Goal: Task Accomplishment & Management: Complete application form

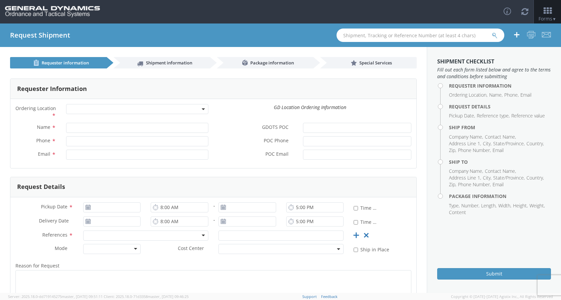
click at [202, 110] on b at bounding box center [203, 109] width 3 height 2
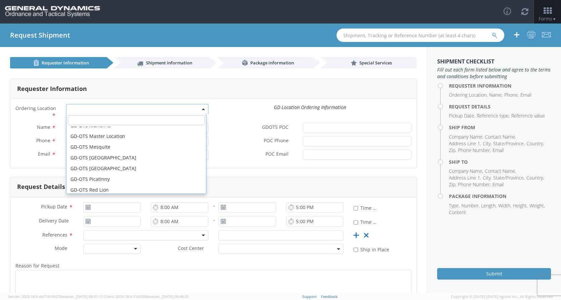
scroll to position [110, 0]
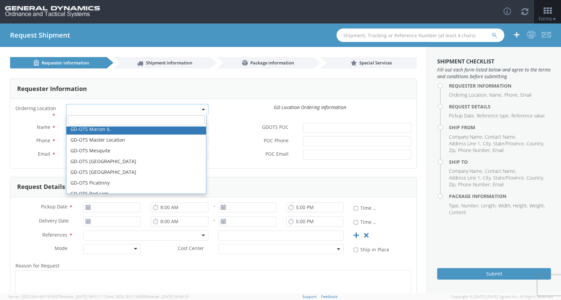
select select "313"
type input "[EMAIL_ADDRESS][DOMAIN_NAME]"
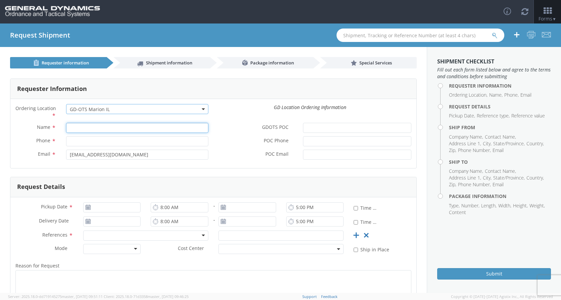
click at [106, 128] on input "Name *" at bounding box center [137, 128] width 142 height 10
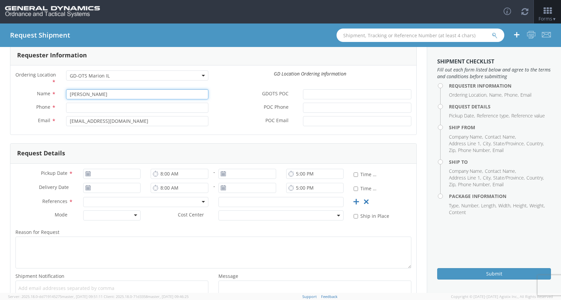
type input "[PERSON_NAME]"
click at [80, 111] on input "Phone *" at bounding box center [137, 108] width 142 height 10
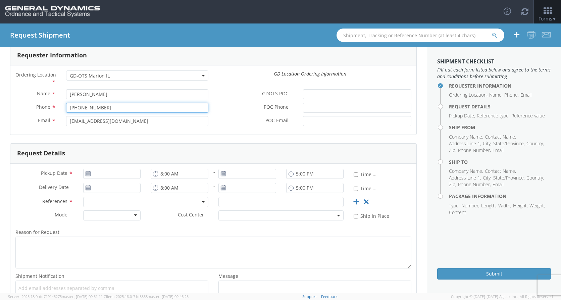
type input "[PHONE_NUMBER]"
drag, startPoint x: 131, startPoint y: 98, endPoint x: 68, endPoint y: 103, distance: 63.3
click at [68, 103] on div "Name * [PERSON_NAME] Phone * [PHONE_NUMBER] Email * [EMAIL_ADDRESS][DOMAIN_NAME]" at bounding box center [111, 109] width 203 height 40
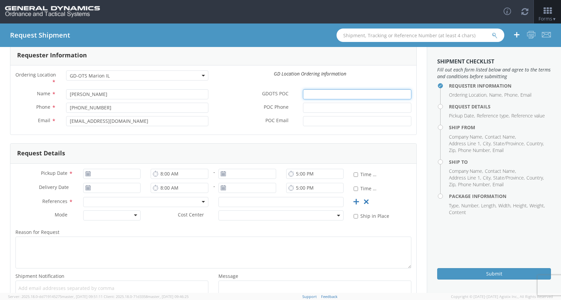
click at [308, 94] on input "GDOTS POC *" at bounding box center [357, 94] width 108 height 10
paste input "[PERSON_NAME]"
type input "[PERSON_NAME]"
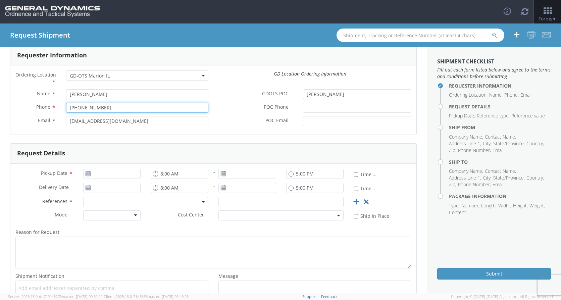
drag, startPoint x: 108, startPoint y: 107, endPoint x: 60, endPoint y: 109, distance: 47.7
click at [60, 109] on div "Phone * [PHONE_NUMBER]" at bounding box center [111, 108] width 203 height 10
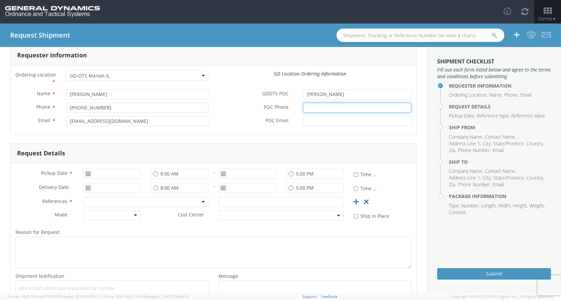
click at [326, 107] on input "POC Phone *" at bounding box center [357, 108] width 108 height 10
paste input "[PHONE_NUMBER]"
type input "[PHONE_NUMBER]"
click at [317, 121] on input "POC Email *" at bounding box center [357, 121] width 108 height 10
drag, startPoint x: 362, startPoint y: 120, endPoint x: 302, endPoint y: 122, distance: 60.1
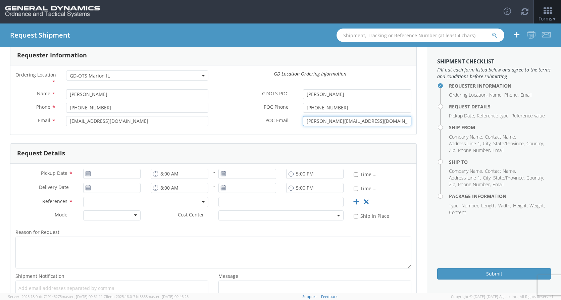
click at [303, 122] on input "[PERSON_NAME][EMAIL_ADDRESS][DOMAIN_NAME]" at bounding box center [357, 121] width 108 height 10
type input "[PERSON_NAME][EMAIL_ADDRESS][DOMAIN_NAME]"
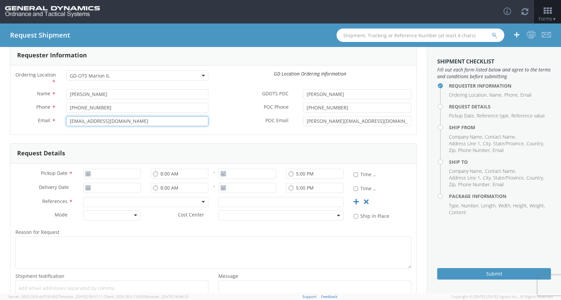
click at [104, 121] on input "[EMAIL_ADDRESS][DOMAIN_NAME]" at bounding box center [137, 121] width 142 height 10
paste input "[PERSON_NAME].kalraine"
drag, startPoint x: 152, startPoint y: 120, endPoint x: 36, endPoint y: 121, distance: 116.5
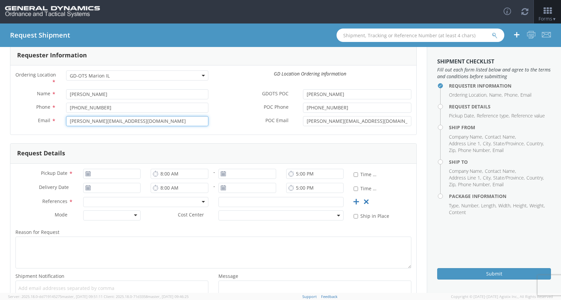
click at [36, 121] on div "Email * [PERSON_NAME][EMAIL_ADDRESS][DOMAIN_NAME]" at bounding box center [111, 121] width 203 height 10
type input "[EMAIL_ADDRESS][DOMAIN_NAME]"
click at [87, 173] on use at bounding box center [88, 173] width 5 height 5
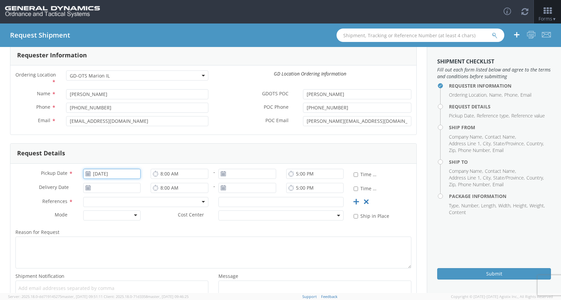
click at [109, 175] on input "[DATE]" at bounding box center [112, 174] width 58 height 10
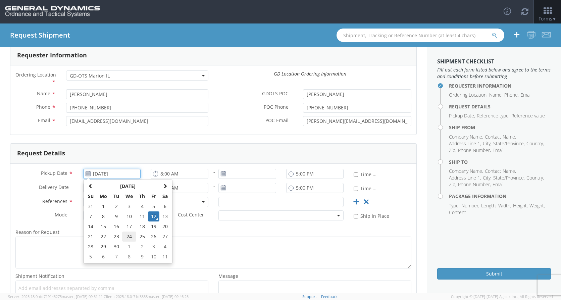
click at [129, 237] on td "24" at bounding box center [129, 237] width 14 height 10
type input "[DATE]"
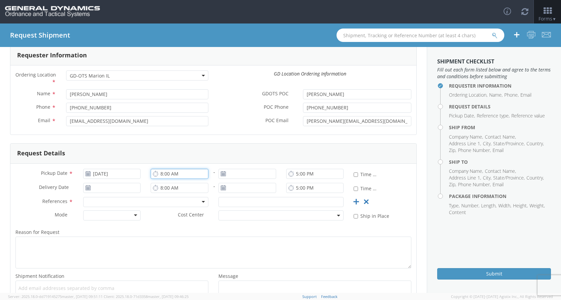
click at [161, 174] on input "8:00 AM" at bounding box center [180, 174] width 58 height 10
type input "7:00 AM"
click at [294, 176] on input "5:00 PM" at bounding box center [315, 174] width 58 height 10
type input "2:00 PM"
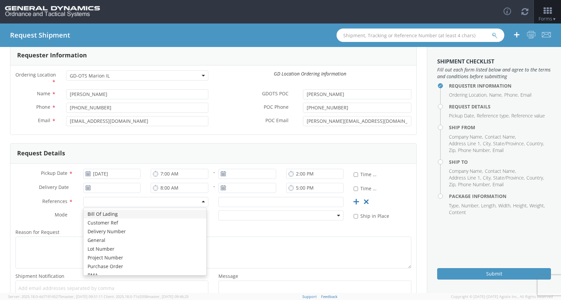
click at [203, 200] on div at bounding box center [145, 202] width 125 height 10
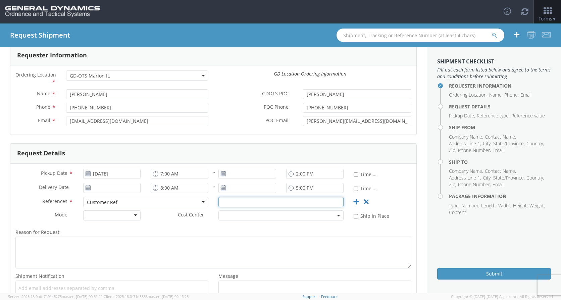
click at [238, 203] on input "text" at bounding box center [280, 202] width 125 height 10
type input "42266DO3"
click at [130, 215] on div at bounding box center [112, 215] width 58 height 10
click at [137, 217] on div "TL" at bounding box center [112, 215] width 58 height 10
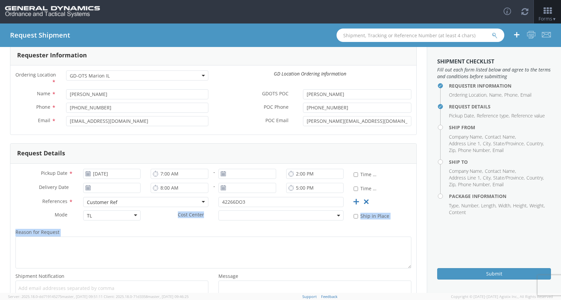
click at [172, 226] on div "Pickup Date * [DATE] 7:00 AM - 2:00 PM * Time Definite Delivery Date * 8:00 AM …" at bounding box center [213, 239] width 406 height 150
click at [263, 218] on span at bounding box center [280, 215] width 125 height 10
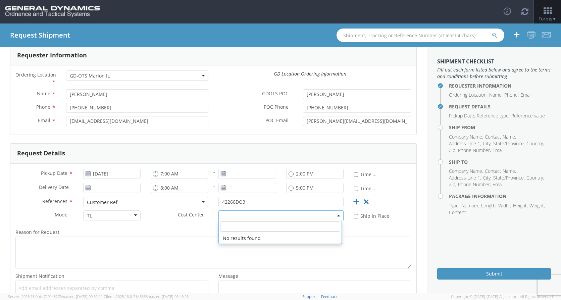
click at [193, 231] on label "Reason for Request *" at bounding box center [213, 232] width 406 height 9
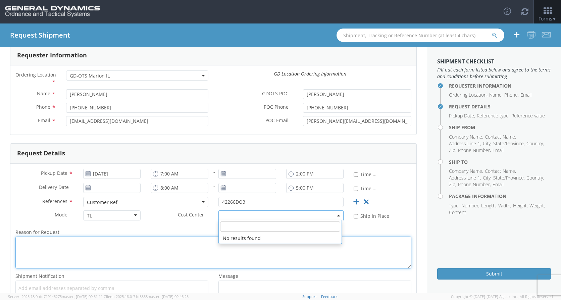
click at [193, 237] on textarea "Reason for Request *" at bounding box center [213, 253] width 396 height 32
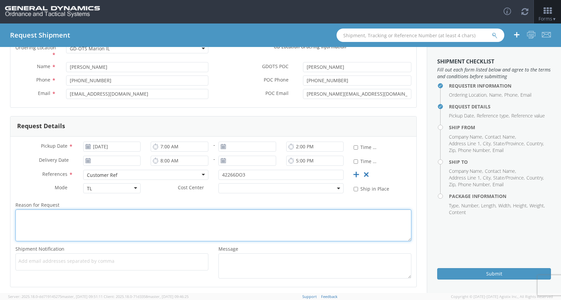
scroll to position [90, 0]
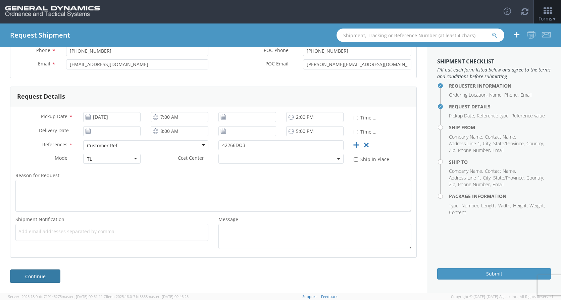
click at [34, 273] on link "Continue" at bounding box center [35, 275] width 50 height 13
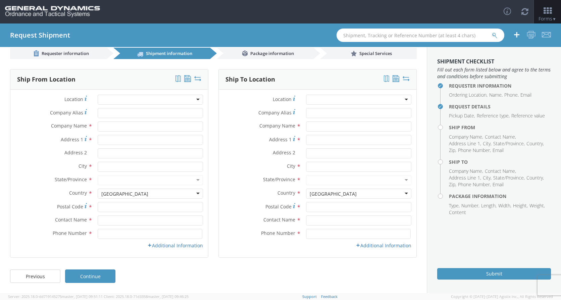
scroll to position [9, 0]
click at [111, 126] on input "text" at bounding box center [150, 126] width 105 height 10
type input "ARMTEC DEFENSE PRODUCTS CO."
click at [116, 139] on input "Address 1 *" at bounding box center [150, 140] width 105 height 10
type input "[STREET_ADDRESS]"
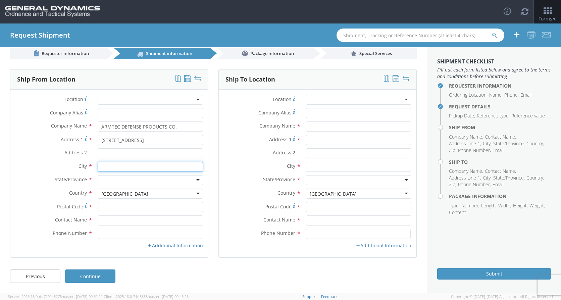
click at [108, 165] on input "text" at bounding box center [150, 167] width 105 height 10
type input "COACHELLA"
click at [196, 180] on div at bounding box center [150, 180] width 105 height 10
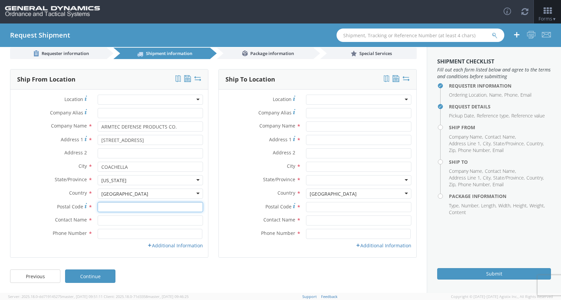
click at [143, 208] on input "Postal Code *" at bounding box center [150, 207] width 105 height 10
type input "92236"
click at [137, 222] on input "text" at bounding box center [150, 220] width 105 height 10
type input "[PERSON_NAME]"
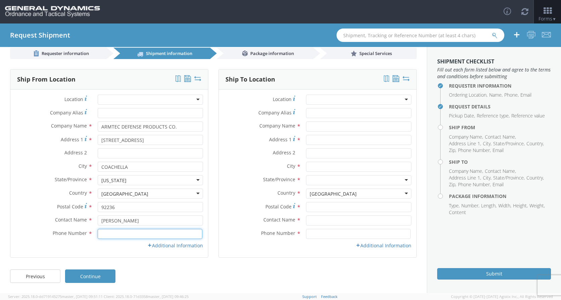
click at [122, 236] on input at bounding box center [150, 234] width 105 height 10
type input "[PHONE_NUMBER]"
click at [162, 247] on link "Additional Information" at bounding box center [175, 245] width 56 height 6
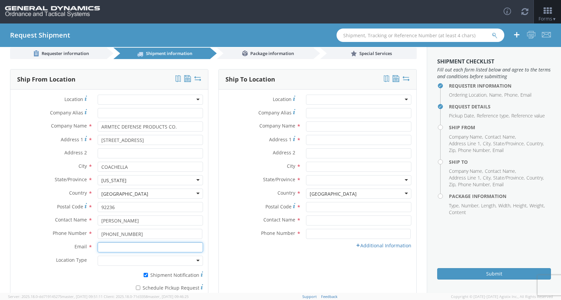
click at [133, 247] on input "Email *" at bounding box center [150, 247] width 105 height 10
type input "[PERSON_NAME][EMAIL_ADDRESS][PERSON_NAME][DOMAIN_NAME]"
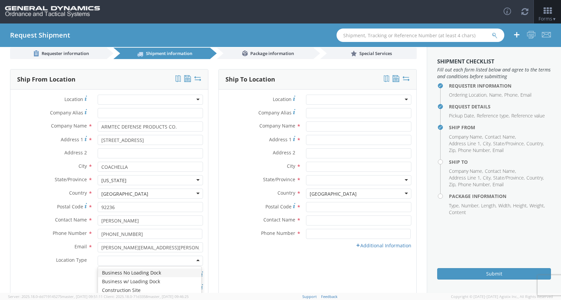
click at [195, 260] on div at bounding box center [150, 261] width 105 height 10
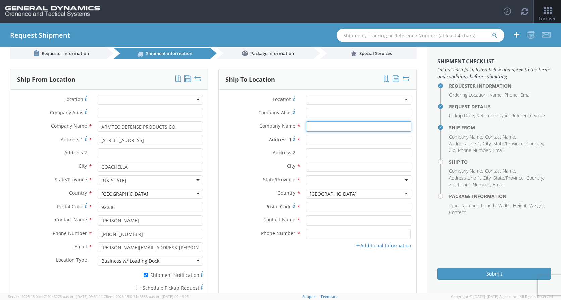
click at [309, 124] on input "text" at bounding box center [358, 126] width 105 height 10
type input "GENERAL DYNAMICS"
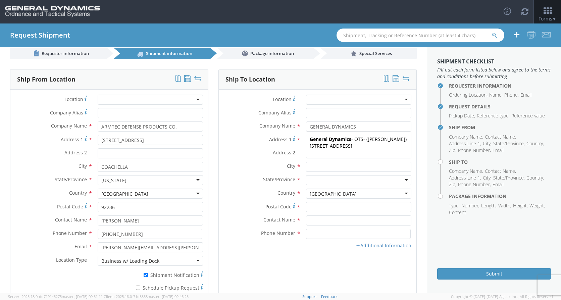
click at [244, 113] on label "Company Alias *" at bounding box center [260, 112] width 82 height 9
click at [306, 113] on input "Company Alias *" at bounding box center [358, 113] width 105 height 10
click at [336, 140] on input "Address 1 *" at bounding box center [358, 140] width 105 height 10
type input "[STREET_ADDRESS][PERSON_NAME]"
click at [318, 166] on input "text" at bounding box center [358, 167] width 105 height 10
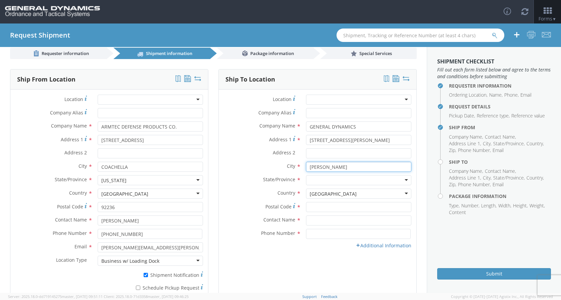
type input "[PERSON_NAME]"
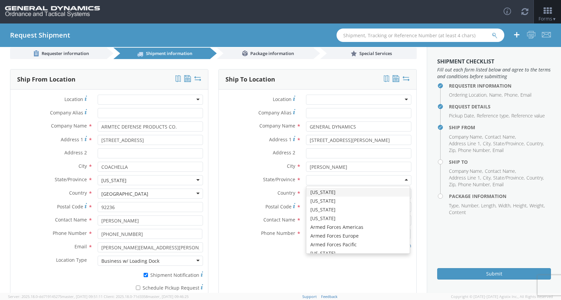
click at [399, 181] on div at bounding box center [358, 180] width 105 height 10
type input "IL"
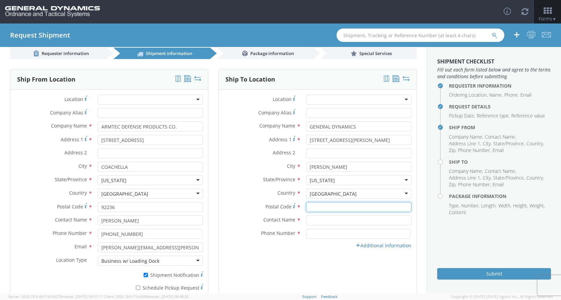
click at [320, 209] on input "Postal Code *" at bounding box center [358, 207] width 105 height 10
type input "62959"
click at [325, 219] on input "text" at bounding box center [358, 220] width 105 height 10
type input "[PERSON_NAME]"
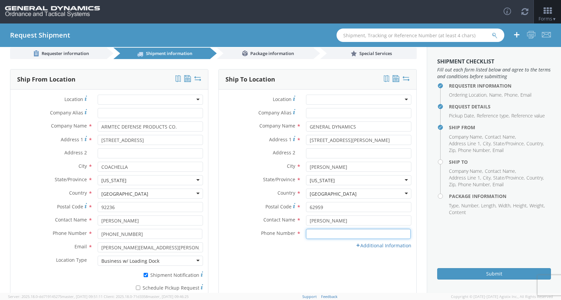
click at [321, 234] on input at bounding box center [358, 234] width 105 height 10
type input "[PHONE_NUMBER]"
click at [364, 247] on link "Additional Information" at bounding box center [384, 245] width 56 height 6
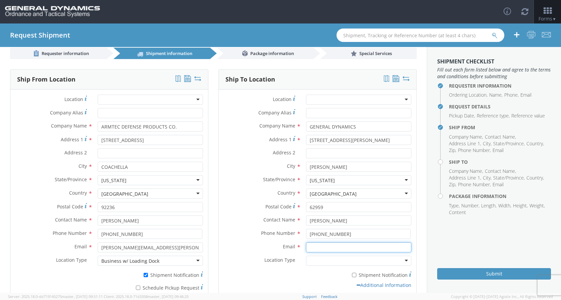
click at [339, 249] on input "Email *" at bounding box center [358, 247] width 105 height 10
type input "[PERSON_NAME][EMAIL_ADDRESS][DOMAIN_NAME]"
click at [344, 259] on div at bounding box center [358, 261] width 105 height 10
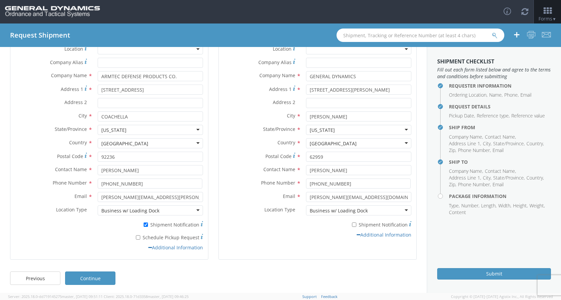
scroll to position [62, 0]
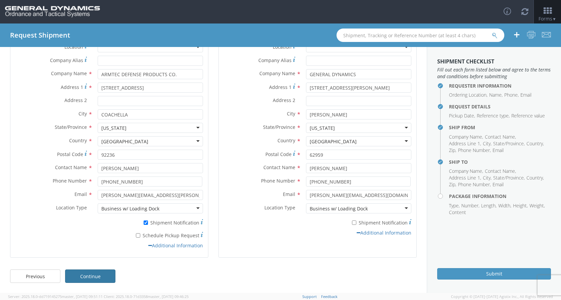
click at [108, 275] on link "Continue" at bounding box center [90, 275] width 50 height 13
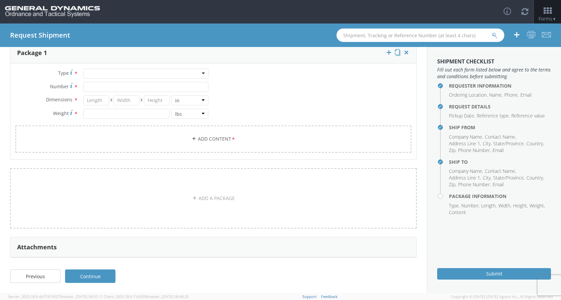
scroll to position [50, 0]
click at [169, 73] on div at bounding box center [145, 73] width 125 height 10
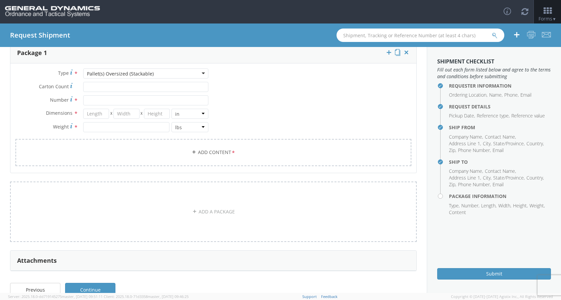
scroll to position [0, 0]
click at [105, 88] on input "Carton Count *" at bounding box center [145, 87] width 125 height 10
type input "120"
click at [109, 101] on input "Number *" at bounding box center [145, 100] width 125 height 10
type input "8"
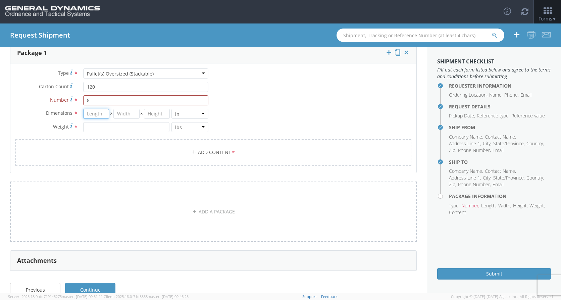
click at [101, 114] on input "number" at bounding box center [96, 114] width 26 height 10
type input "76"
type input "51"
type input "50"
click at [99, 125] on input "number" at bounding box center [126, 127] width 86 height 10
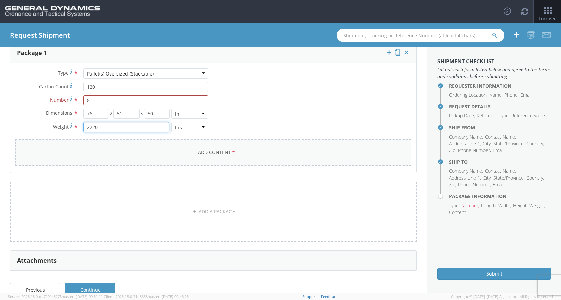
type input "2220"
click at [164, 150] on link "Add Content *" at bounding box center [213, 152] width 396 height 27
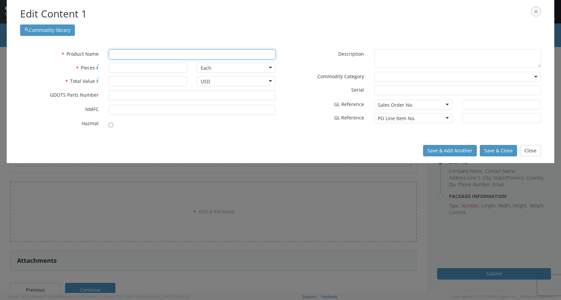
click at [124, 52] on input "text" at bounding box center [192, 54] width 167 height 10
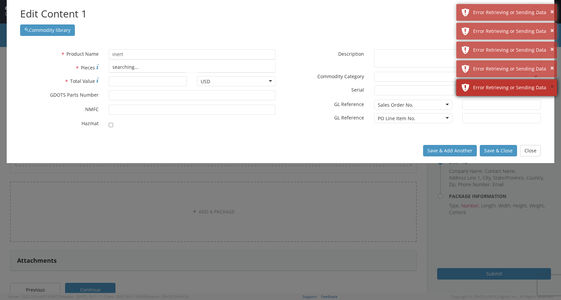
click at [553, 85] on button "×" at bounding box center [552, 87] width 4 height 10
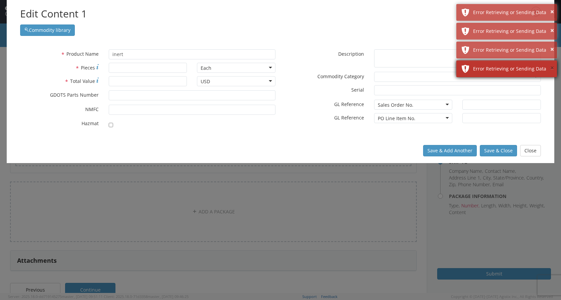
click at [552, 70] on button "×" at bounding box center [552, 68] width 4 height 10
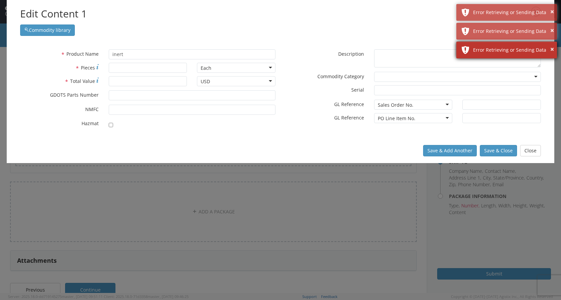
click at [554, 50] on div "× Error Retrieving or Sending Data" at bounding box center [506, 50] width 101 height 17
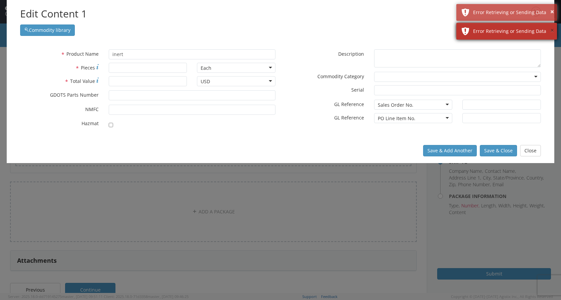
click at [553, 30] on button "×" at bounding box center [552, 31] width 4 height 10
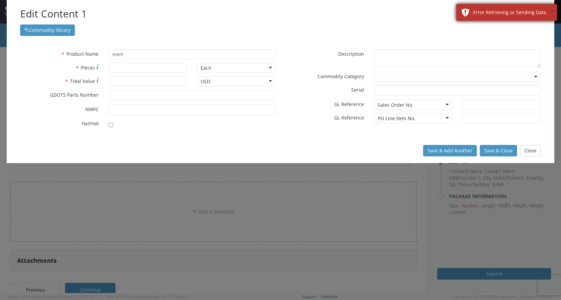
click at [553, 11] on button "×" at bounding box center [552, 12] width 4 height 10
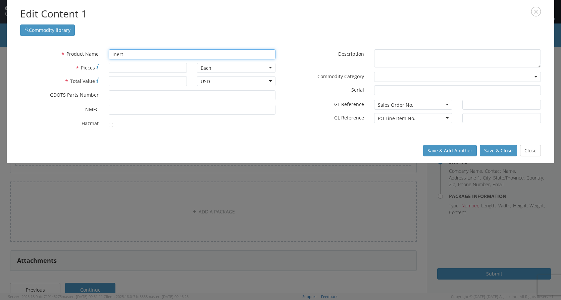
click at [134, 55] on input "inert" at bounding box center [192, 54] width 167 height 10
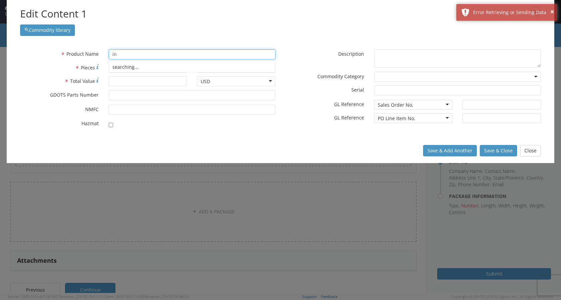
type input "i"
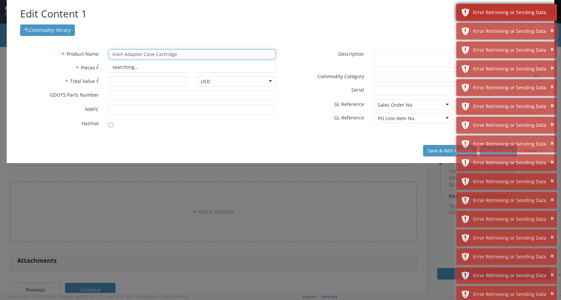
type input "Inert Adapter Case Cartridge"
click at [553, 12] on button "×" at bounding box center [552, 12] width 4 height 10
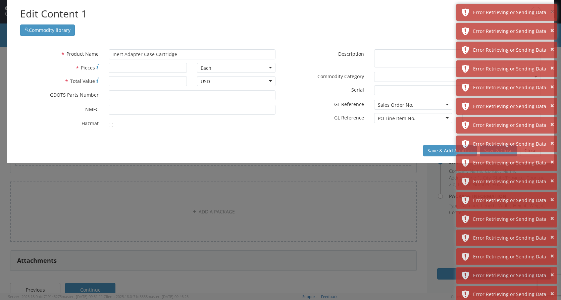
click at [553, 12] on button "×" at bounding box center [552, 12] width 4 height 10
click at [553, 26] on button "×" at bounding box center [552, 31] width 4 height 10
click at [553, 12] on button "×" at bounding box center [552, 12] width 4 height 10
click at [553, 26] on button "×" at bounding box center [552, 31] width 4 height 10
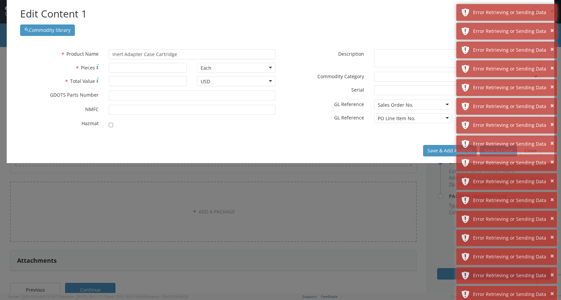
click at [553, 12] on button "×" at bounding box center [552, 12] width 4 height 10
click at [553, 26] on button "×" at bounding box center [552, 31] width 4 height 10
click at [553, 12] on button "×" at bounding box center [552, 12] width 4 height 10
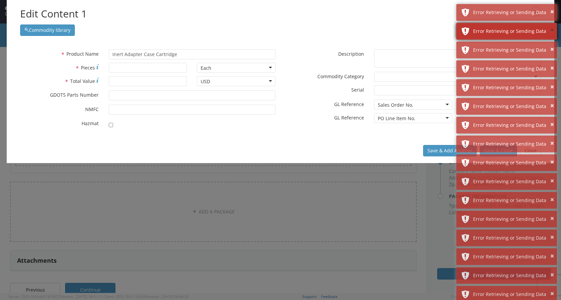
click at [553, 26] on button "×" at bounding box center [552, 31] width 4 height 10
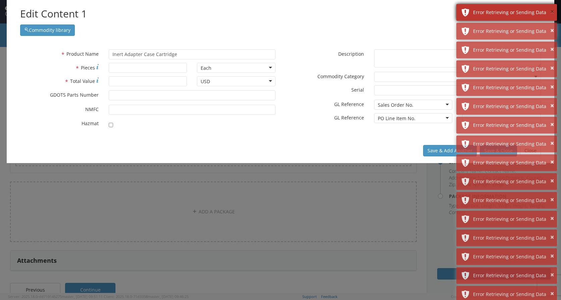
click at [552, 11] on button "×" at bounding box center [552, 12] width 4 height 10
click at [552, 26] on button "×" at bounding box center [552, 31] width 4 height 10
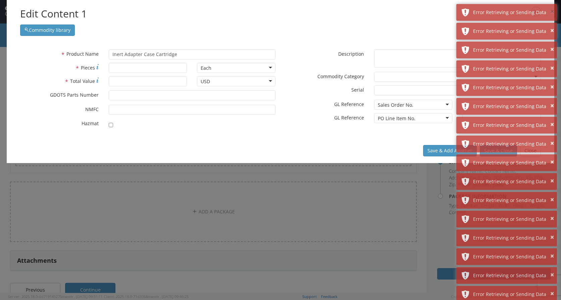
click at [552, 11] on button "×" at bounding box center [552, 12] width 4 height 10
click at [552, 26] on button "×" at bounding box center [552, 31] width 4 height 10
click at [552, 11] on button "×" at bounding box center [552, 12] width 4 height 10
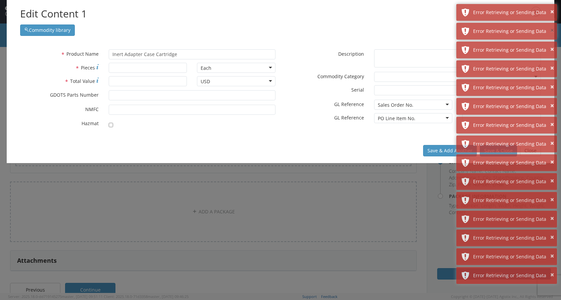
click at [552, 26] on button "×" at bounding box center [552, 31] width 4 height 10
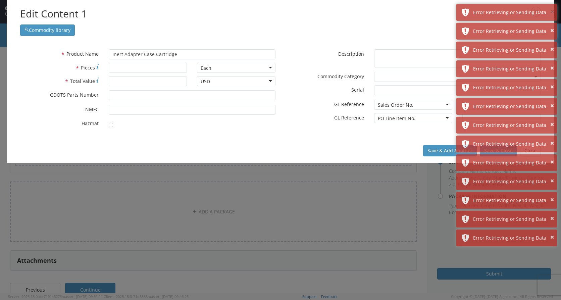
click at [552, 11] on button "×" at bounding box center [552, 12] width 4 height 10
click at [552, 26] on button "×" at bounding box center [552, 31] width 4 height 10
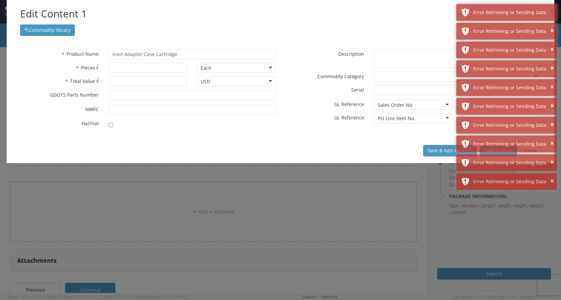
click at [552, 11] on button "×" at bounding box center [552, 12] width 4 height 10
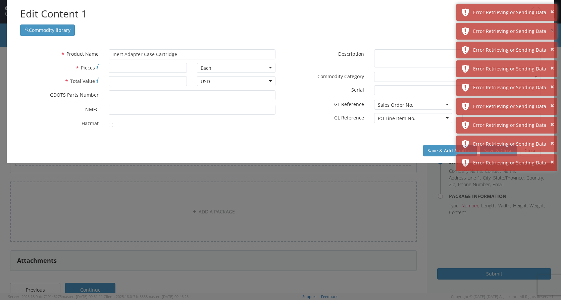
click at [552, 26] on button "×" at bounding box center [552, 31] width 4 height 10
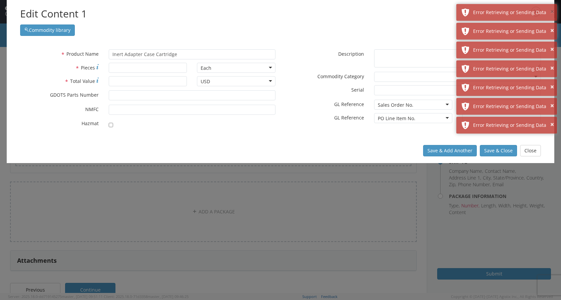
click at [552, 11] on button "×" at bounding box center [552, 12] width 4 height 10
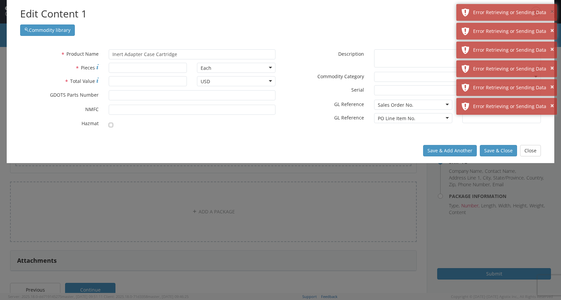
click at [552, 11] on button "×" at bounding box center [552, 12] width 4 height 10
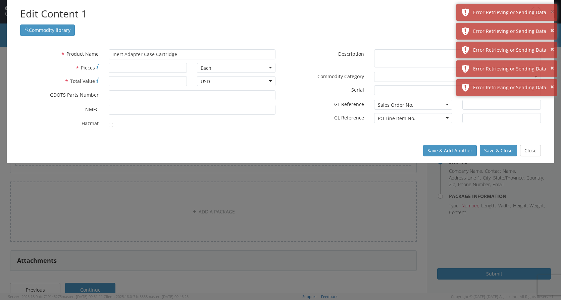
click at [552, 11] on button "×" at bounding box center [552, 12] width 4 height 10
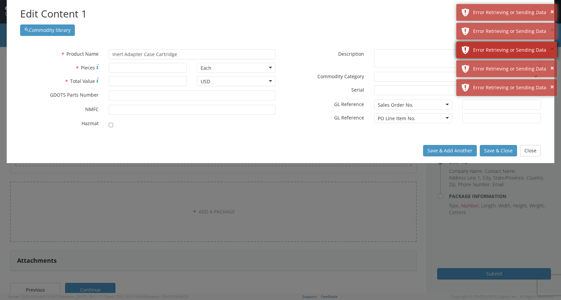
click at [552, 26] on button "×" at bounding box center [552, 31] width 4 height 10
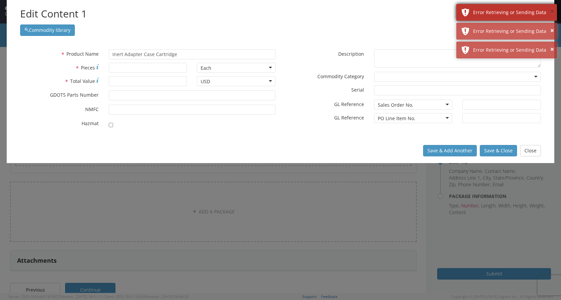
click at [552, 11] on button "×" at bounding box center [552, 12] width 4 height 10
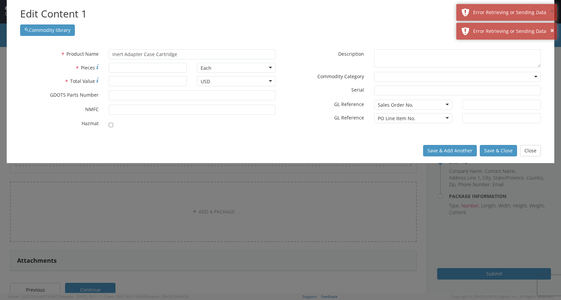
click at [552, 11] on button "×" at bounding box center [552, 12] width 4 height 10
click at [552, 26] on button "×" at bounding box center [552, 31] width 4 height 10
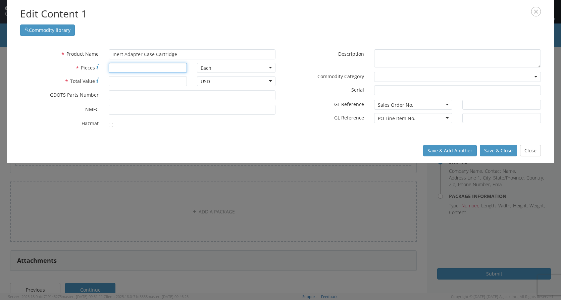
click at [149, 67] on input "* Pieces" at bounding box center [148, 68] width 79 height 10
type input "4800"
click at [138, 78] on input "* Total Value" at bounding box center [148, 81] width 79 height 10
type input "1"
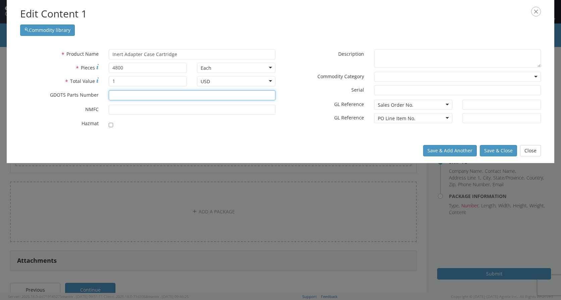
click at [133, 98] on input "* GDOTS Parts Number" at bounding box center [192, 95] width 167 height 10
type input "43010129"
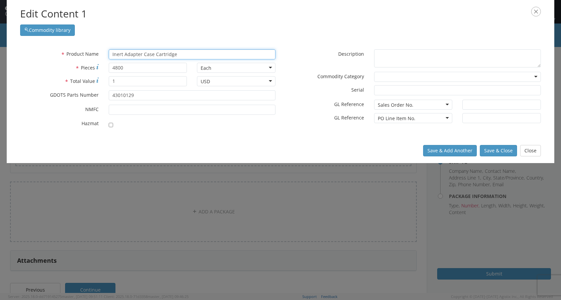
drag, startPoint x: 170, startPoint y: 52, endPoint x: 98, endPoint y: 53, distance: 72.5
click at [98, 53] on div "* Product Name Inert Adapter Case Cartridge searching..." at bounding box center [147, 54] width 265 height 10
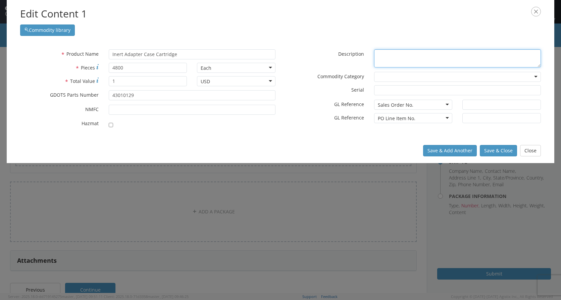
click at [400, 55] on textarea "* Description" at bounding box center [457, 58] width 167 height 18
paste textarea "Inert Adapter Case Cartridge"
type textarea "Inert Adapter Case Cartridge"
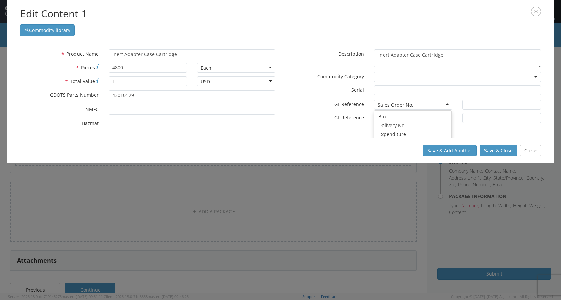
click at [444, 104] on div "Sales Order No." at bounding box center [413, 105] width 79 height 10
click at [483, 105] on input "text" at bounding box center [501, 105] width 79 height 10
type input "[PERSON_NAME], [GEOGRAPHIC_DATA]"
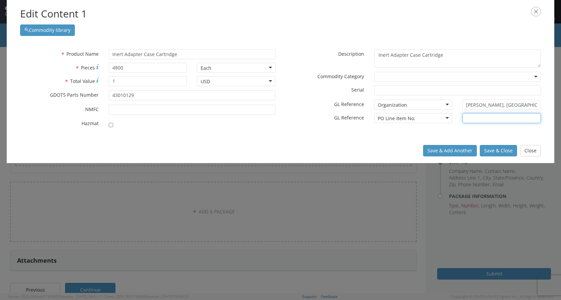
click at [471, 120] on input "text" at bounding box center [501, 118] width 79 height 10
click at [270, 117] on div "* NMFC" at bounding box center [147, 111] width 265 height 13
click at [489, 152] on button "Save & Close" at bounding box center [498, 150] width 37 height 11
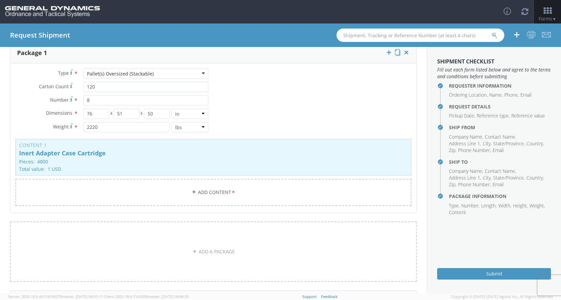
click at [449, 85] on h4 "Requester Information" at bounding box center [500, 85] width 102 height 5
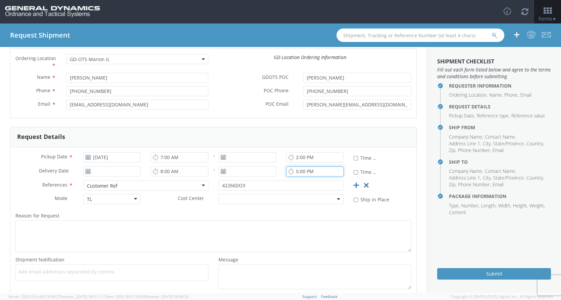
click at [294, 172] on input "5:00 PM" at bounding box center [315, 171] width 58 height 10
type input "3:00 PM"
click at [395, 212] on label "Reason for Request *" at bounding box center [213, 215] width 406 height 9
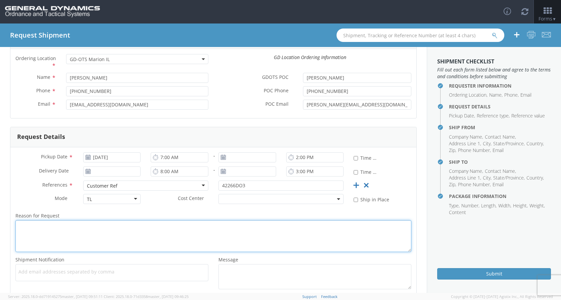
click at [395, 220] on textarea "Reason for Request *" at bounding box center [213, 236] width 396 height 32
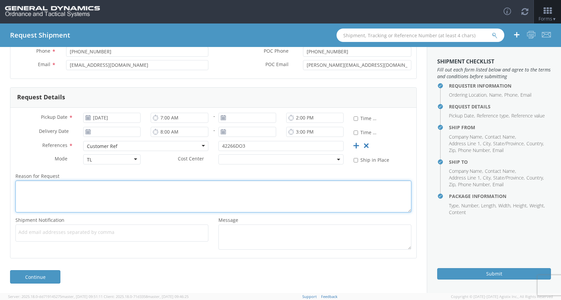
scroll to position [90, 0]
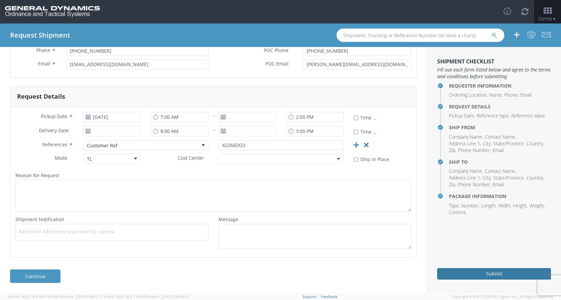
click at [461, 270] on button "Submit" at bounding box center [494, 273] width 114 height 11
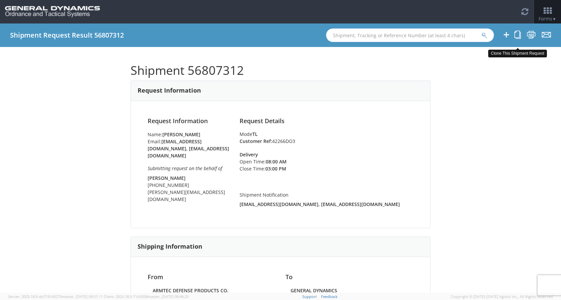
click at [519, 35] on icon at bounding box center [517, 35] width 6 height 8
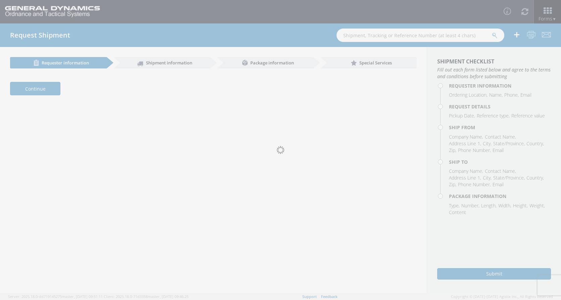
select select "313"
type input "[PERSON_NAME]"
type input "[PHONE_NUMBER]"
type input "[EMAIL_ADDRESS][DOMAIN_NAME], [EMAIL_ADDRESS][DOMAIN_NAME]"
type input "[PERSON_NAME]"
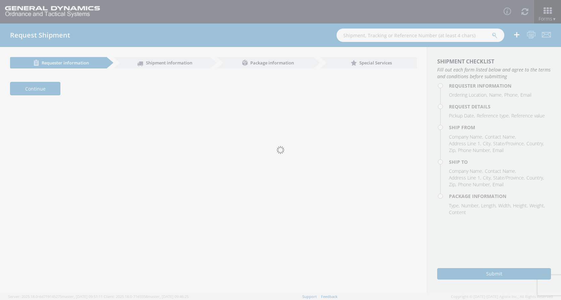
type input "[PHONE_NUMBER]"
type input "[PERSON_NAME][EMAIL_ADDRESS][DOMAIN_NAME]"
type input "[DATE]"
type input "7:00 AM"
type input "2:00 PM"
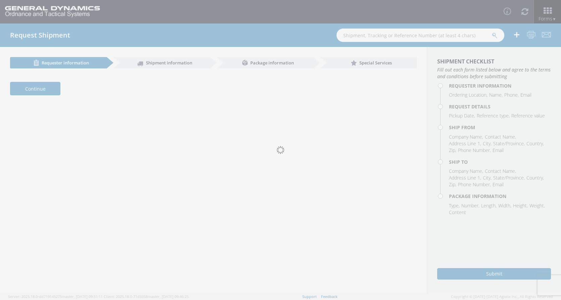
type input "3:00 PM"
type input "42266DO3"
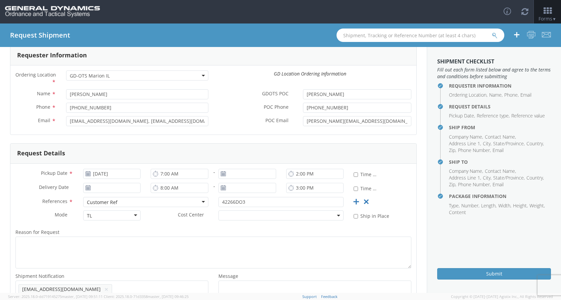
scroll to position [67, 0]
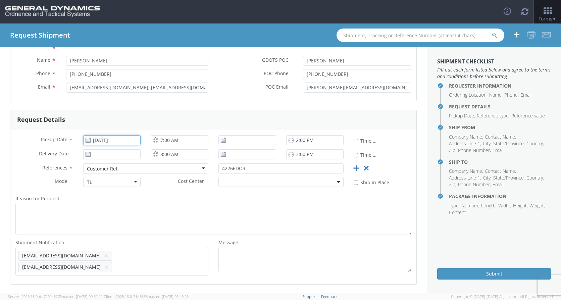
click at [99, 142] on input "[DATE]" at bounding box center [112, 140] width 58 height 10
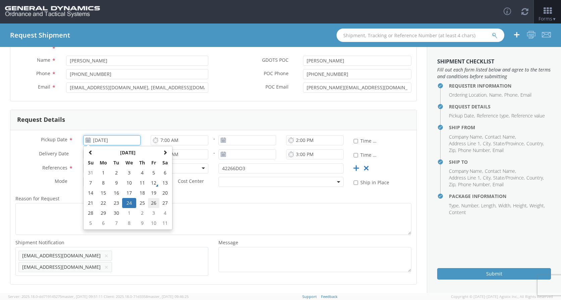
click at [150, 201] on td "26" at bounding box center [153, 203] width 11 height 10
type input "[DATE]"
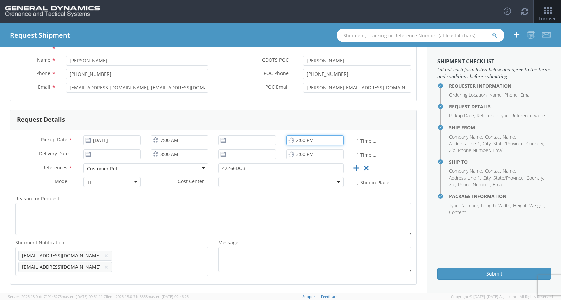
click at [294, 141] on input "2:00 PM" at bounding box center [315, 140] width 58 height 10
type input "12:00 PM"
click at [393, 151] on div "Delivery Date * 8:00 AM - 3:00 PM * Time Definite" at bounding box center [213, 156] width 406 height 14
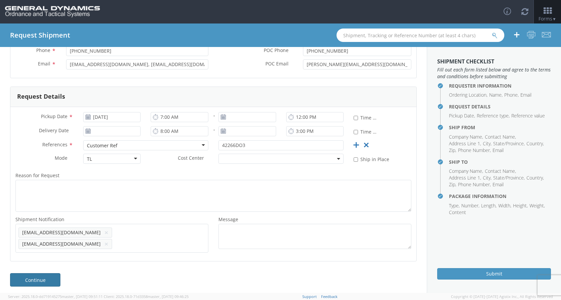
click at [55, 279] on link "Continue" at bounding box center [35, 279] width 50 height 13
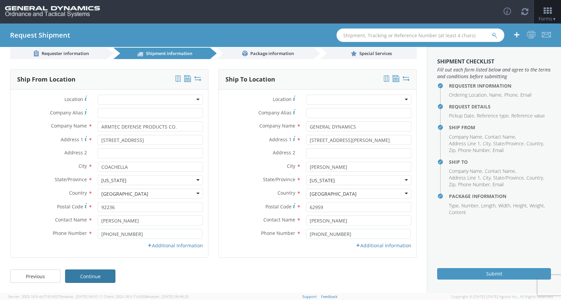
scroll to position [9, 0]
click at [196, 247] on link "Additional Information" at bounding box center [175, 245] width 56 height 6
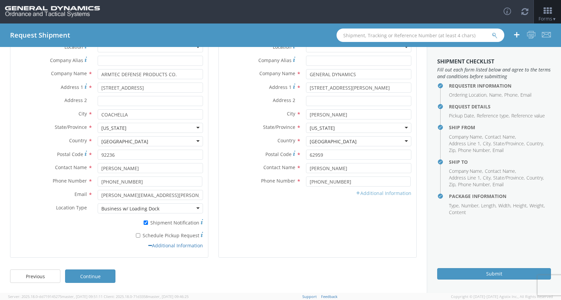
click at [385, 193] on link "Additional Information" at bounding box center [384, 193] width 56 height 6
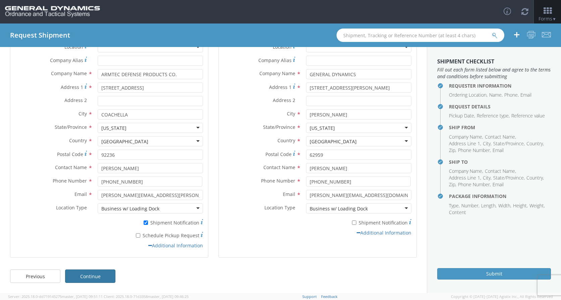
click at [100, 275] on link "Continue" at bounding box center [90, 275] width 50 height 13
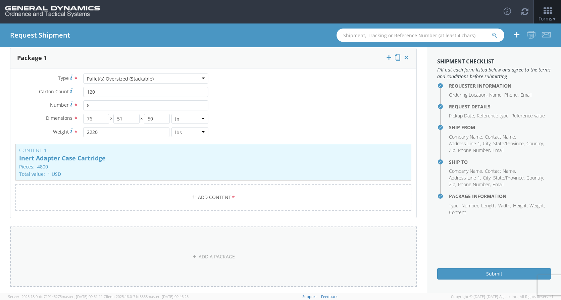
scroll to position [0, 0]
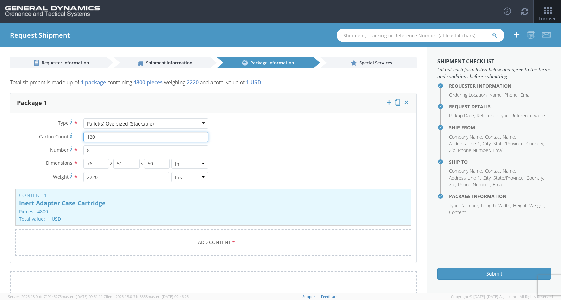
click at [106, 135] on input "120" at bounding box center [145, 137] width 125 height 10
type input "75"
click at [93, 153] on input "8" at bounding box center [145, 150] width 125 height 10
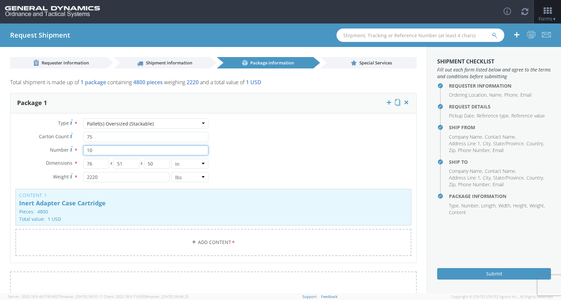
type input "10"
click at [99, 179] on input "2220" at bounding box center [126, 177] width 86 height 10
type input "3550"
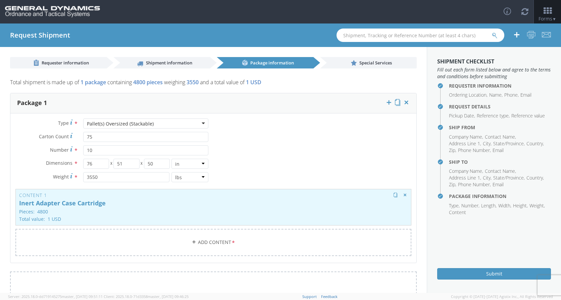
click at [134, 200] on p "Inert Adapter Case Cartridge" at bounding box center [213, 203] width 389 height 7
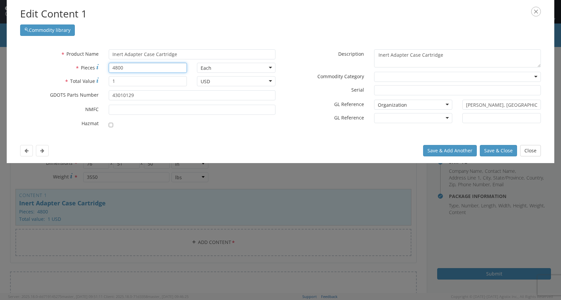
click at [119, 70] on input "4800" at bounding box center [148, 68] width 79 height 10
click at [135, 64] on input "4800" at bounding box center [148, 68] width 79 height 10
click at [133, 69] on input "4800" at bounding box center [148, 68] width 79 height 10
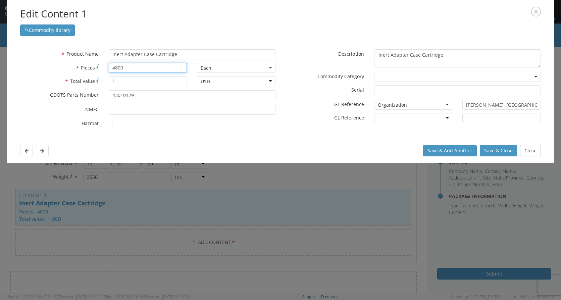
click at [133, 69] on input "4800" at bounding box center [148, 68] width 79 height 10
type input "8640"
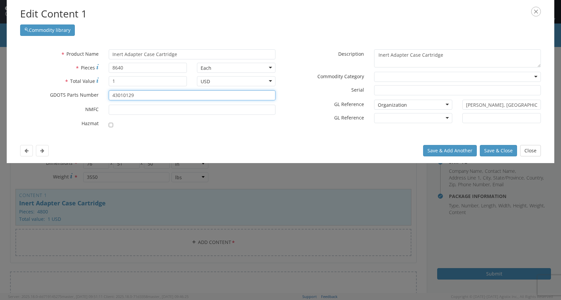
click at [145, 96] on input "43010129" at bounding box center [192, 95] width 167 height 10
drag, startPoint x: 145, startPoint y: 96, endPoint x: 88, endPoint y: 98, distance: 57.1
click at [88, 98] on div "* GDOTS Parts Number 43010129" at bounding box center [147, 95] width 265 height 10
type input "12990827"
click at [442, 117] on div at bounding box center [413, 118] width 79 height 10
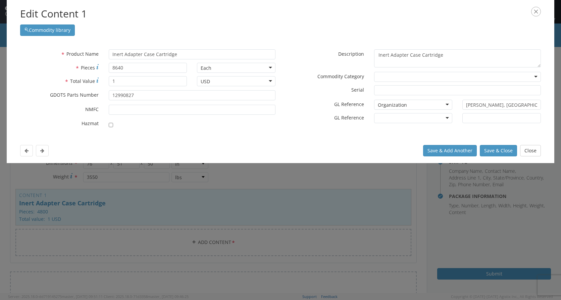
click at [465, 130] on div "* Product Name Inert Adapter Case Cartridge searching... * Pieces 8640 Each Eac…" at bounding box center [280, 90] width 531 height 82
click at [450, 116] on div "Bin Delivery No. Expenditure GL Code Internal Requisition Organization PO Line …" at bounding box center [413, 118] width 89 height 10
click at [423, 121] on div "Purchase Order" at bounding box center [413, 118] width 79 height 10
click at [500, 153] on button "Save & Close" at bounding box center [498, 150] width 37 height 11
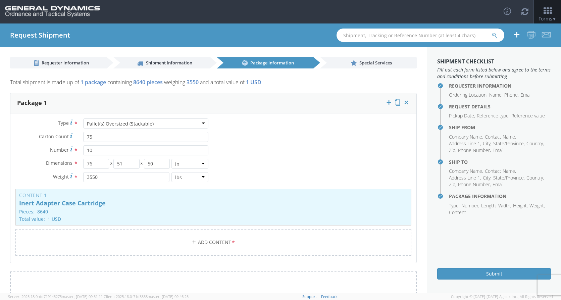
scroll to position [34, 0]
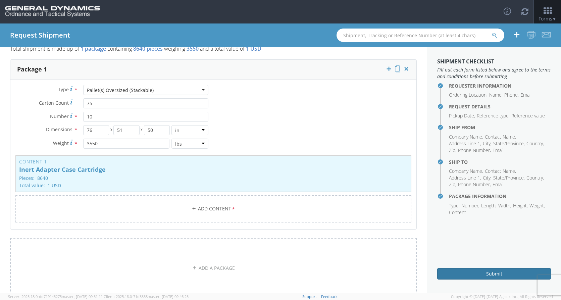
click at [509, 272] on button "Submit" at bounding box center [494, 273] width 114 height 11
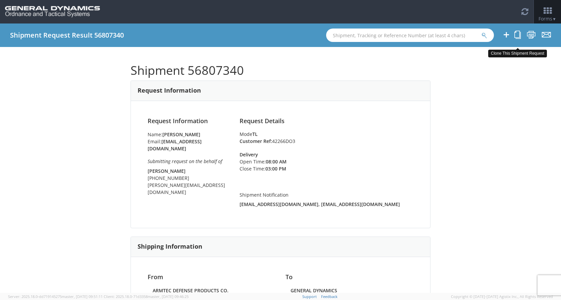
click at [518, 34] on icon at bounding box center [517, 35] width 6 height 8
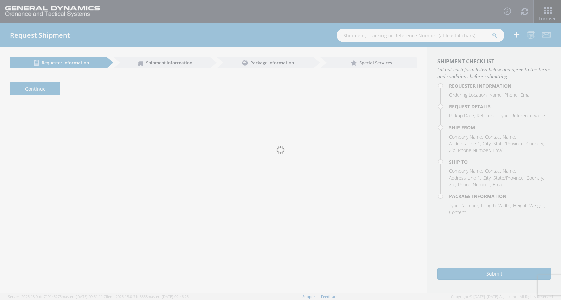
select select "313"
type input "[PERSON_NAME]"
type input "[PHONE_NUMBER]"
type input "[EMAIL_ADDRESS][DOMAIN_NAME]"
type input "[PERSON_NAME]"
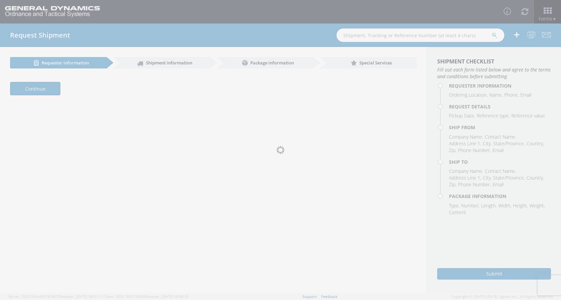
type input "[PHONE_NUMBER]"
type input "[PERSON_NAME][EMAIL_ADDRESS][DOMAIN_NAME]"
type input "[DATE]"
type input "7:00 AM"
type input "12:00 PM"
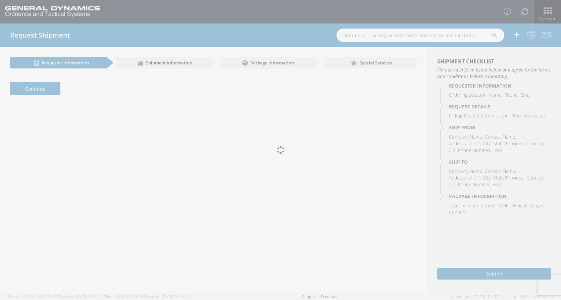
type input "3:00 PM"
type input "42266DO3"
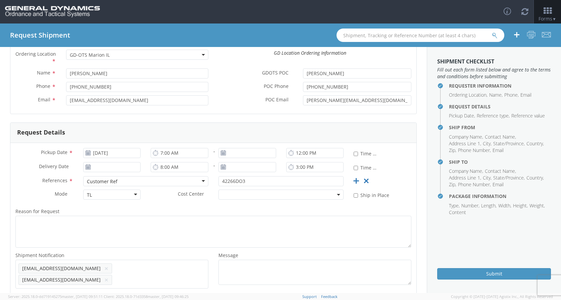
scroll to position [67, 0]
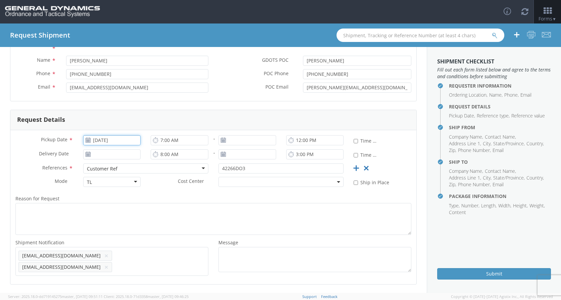
click at [103, 141] on input "[DATE]" at bounding box center [112, 140] width 58 height 10
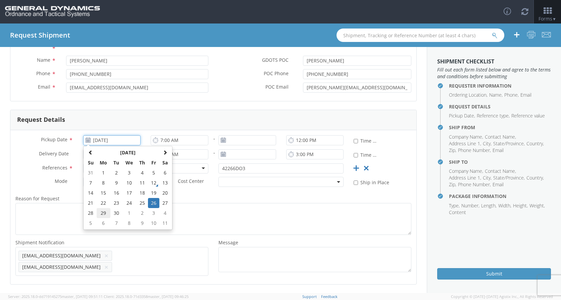
click at [101, 212] on td "29" at bounding box center [104, 213] width 14 height 10
type input "[DATE]"
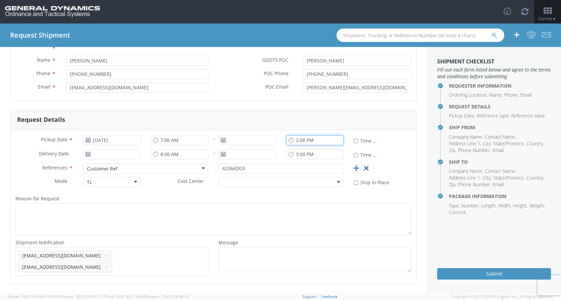
type input "2:00 PM"
drag, startPoint x: 252, startPoint y: 168, endPoint x: 207, endPoint y: 169, distance: 45.0
click at [207, 169] on div "References * Customer Ref Customer Ref Bill Of Lading Customer Ref Delivery Num…" at bounding box center [213, 169] width 406 height 13
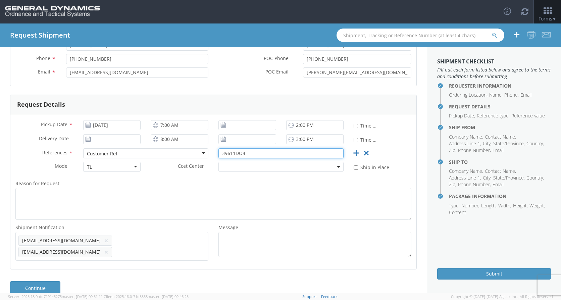
scroll to position [90, 0]
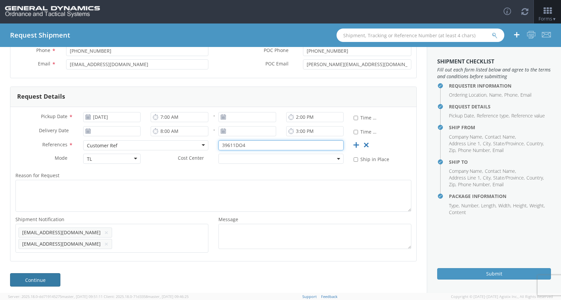
type input "39611DO4"
click at [26, 280] on link "Continue" at bounding box center [35, 279] width 50 height 13
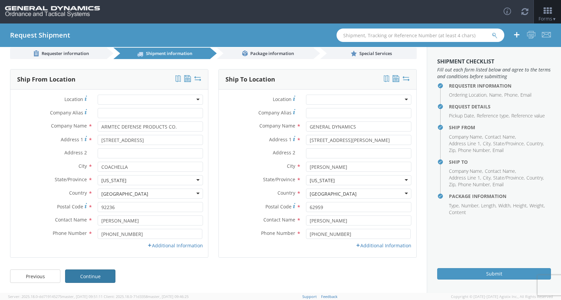
scroll to position [9, 0]
drag, startPoint x: 357, startPoint y: 139, endPoint x: 274, endPoint y: 138, distance: 83.9
click at [276, 138] on div "Address [STREET_ADDRESS][PERSON_NAME]" at bounding box center [318, 140] width 198 height 10
type input "6658 ROUTE 148"
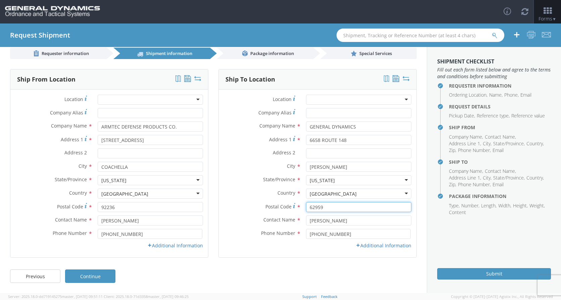
drag, startPoint x: 314, startPoint y: 208, endPoint x: 296, endPoint y: 209, distance: 18.1
click at [296, 209] on div "Postal Code * 62959" at bounding box center [318, 207] width 198 height 10
click at [319, 252] on div "Email * [PERSON_NAME][EMAIL_ADDRESS][DOMAIN_NAME] Location Type * Business w/ L…" at bounding box center [318, 247] width 198 height 10
click at [170, 246] on link "Additional Information" at bounding box center [175, 245] width 56 height 6
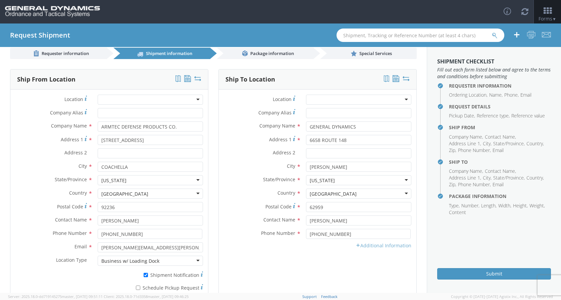
click at [362, 247] on link "Additional Information" at bounding box center [384, 245] width 56 height 6
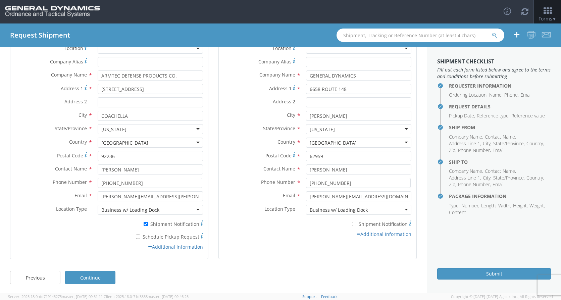
scroll to position [62, 0]
click at [107, 274] on link "Continue" at bounding box center [90, 275] width 50 height 13
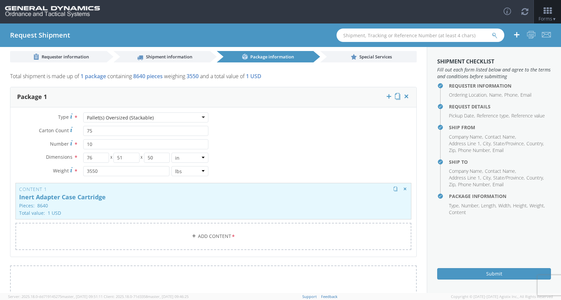
scroll to position [0, 0]
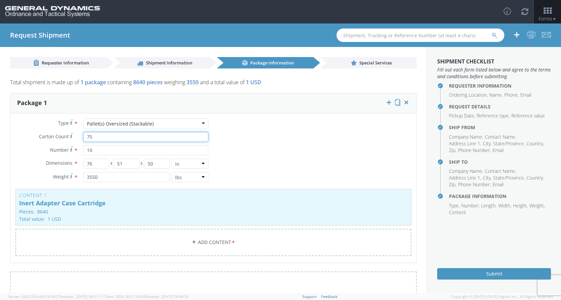
drag, startPoint x: 93, startPoint y: 135, endPoint x: 64, endPoint y: 134, distance: 28.9
click at [69, 135] on div "Carton Count * 75" at bounding box center [111, 137] width 203 height 10
type input "176"
click at [96, 153] on input "10" at bounding box center [145, 150] width 125 height 10
click at [96, 151] on input "10" at bounding box center [145, 150] width 125 height 10
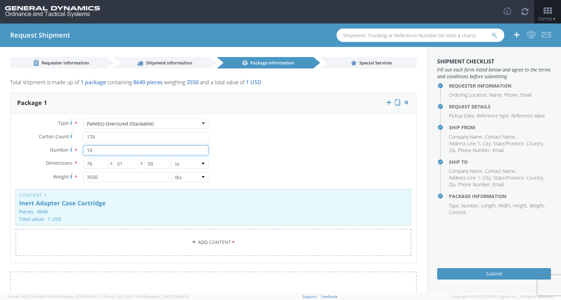
click at [96, 151] on input "10" at bounding box center [145, 150] width 125 height 10
click at [94, 150] on input "10" at bounding box center [145, 150] width 125 height 10
click at [94, 151] on input "10" at bounding box center [145, 150] width 125 height 10
type input "22"
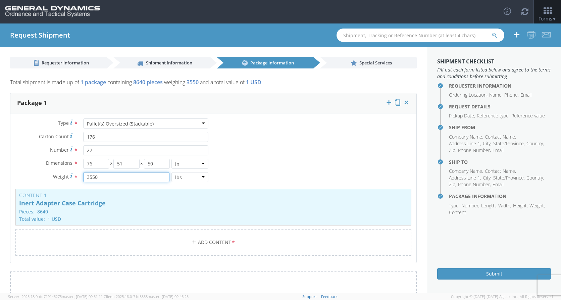
click at [98, 177] on input "3550" at bounding box center [126, 177] width 86 height 10
click at [98, 178] on input "3550" at bounding box center [126, 177] width 86 height 10
type input "6600"
click at [181, 212] on p "Pieces: 8640" at bounding box center [213, 211] width 389 height 5
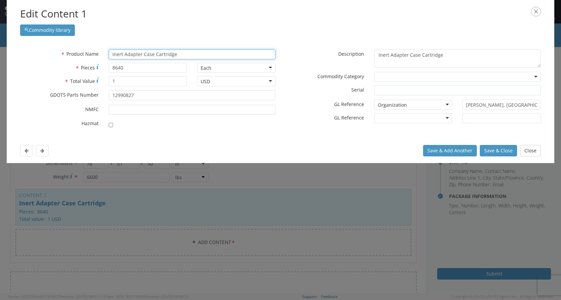
drag, startPoint x: 177, startPoint y: 54, endPoint x: 100, endPoint y: 49, distance: 77.6
click at [99, 53] on div "* Product Name Inert Adapter Case Cartridge searching..." at bounding box center [147, 54] width 265 height 10
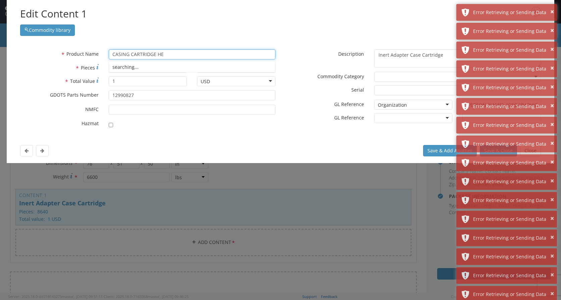
type input "CASING CARTRIDGE HE"
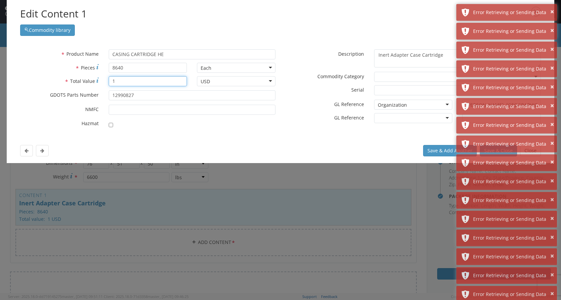
click at [140, 81] on input "1" at bounding box center [148, 81] width 79 height 10
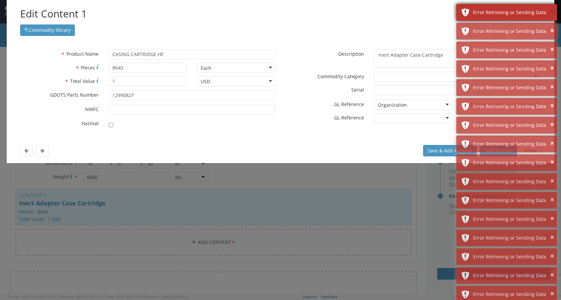
click at [551, 12] on button "×" at bounding box center [552, 12] width 4 height 10
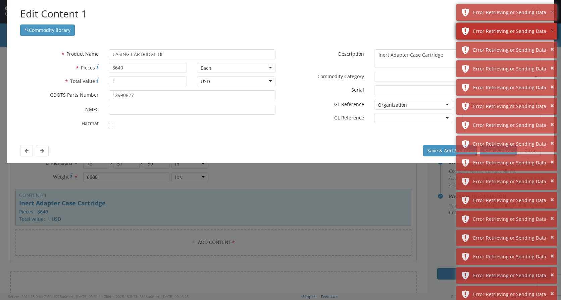
click at [551, 12] on button "×" at bounding box center [552, 12] width 4 height 10
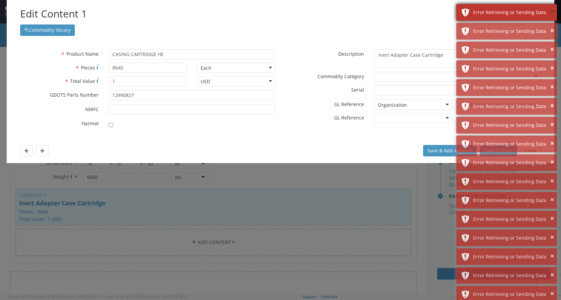
click at [551, 12] on button "×" at bounding box center [552, 12] width 4 height 10
click at [551, 26] on button "×" at bounding box center [552, 31] width 4 height 10
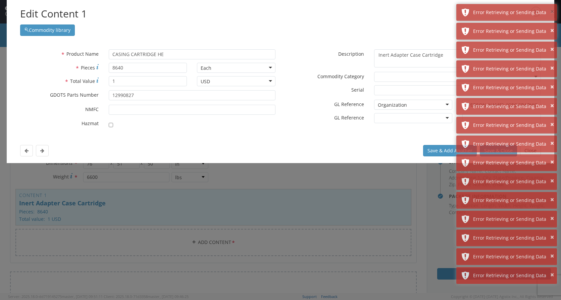
click at [551, 12] on button "×" at bounding box center [552, 12] width 4 height 10
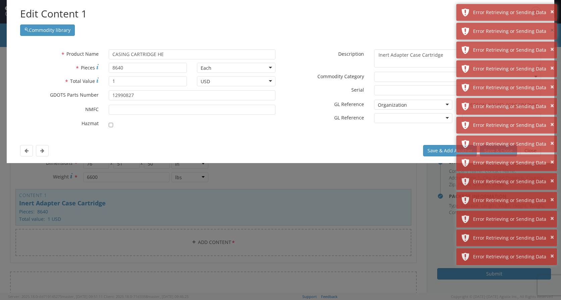
click at [551, 26] on button "×" at bounding box center [552, 31] width 4 height 10
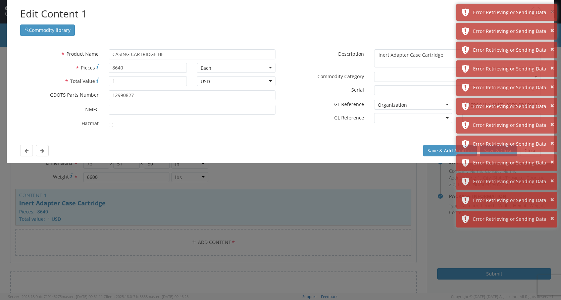
click at [551, 12] on button "×" at bounding box center [552, 12] width 4 height 10
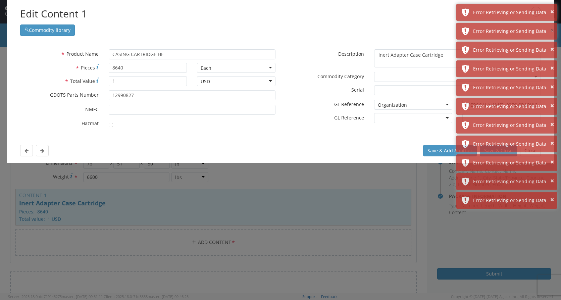
click at [551, 26] on button "×" at bounding box center [552, 31] width 4 height 10
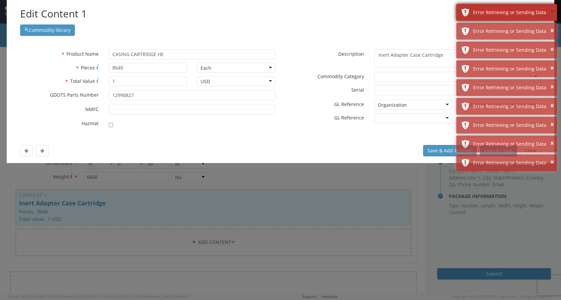
click at [551, 12] on button "×" at bounding box center [552, 12] width 4 height 10
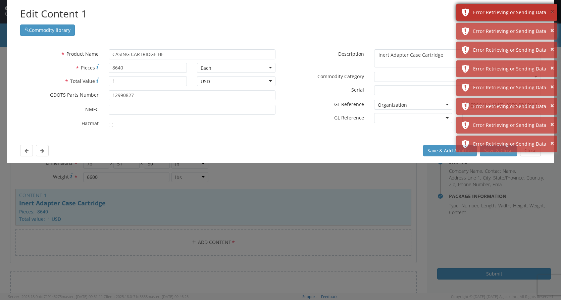
click at [551, 11] on button "×" at bounding box center [552, 12] width 4 height 10
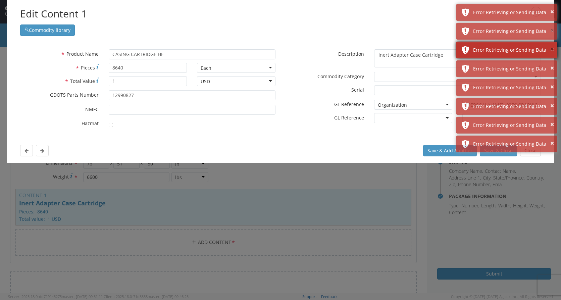
click at [551, 26] on button "×" at bounding box center [552, 31] width 4 height 10
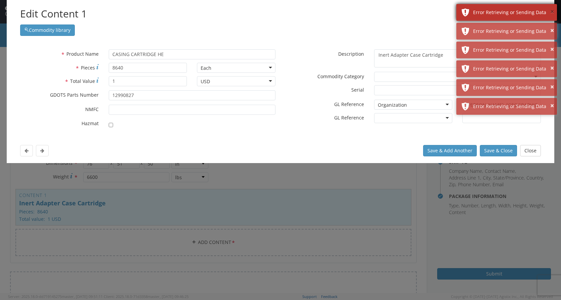
click at [551, 11] on button "×" at bounding box center [552, 12] width 4 height 10
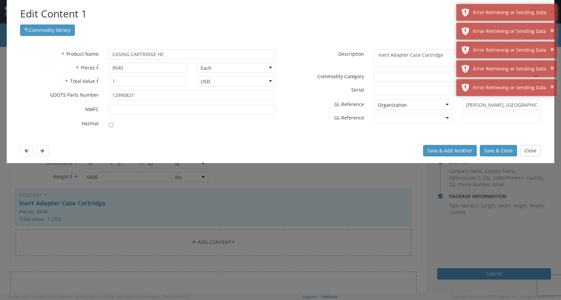
click at [551, 11] on button "×" at bounding box center [552, 12] width 4 height 10
click at [551, 26] on button "×" at bounding box center [552, 31] width 4 height 10
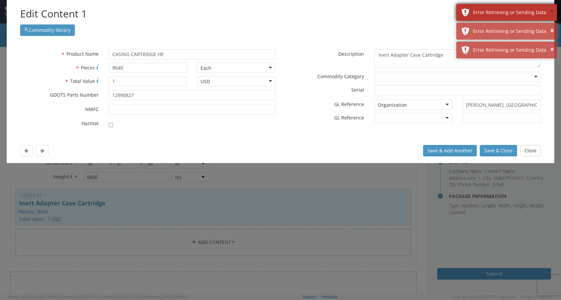
click at [551, 10] on button "×" at bounding box center [552, 12] width 4 height 10
click at [551, 26] on button "×" at bounding box center [552, 31] width 4 height 10
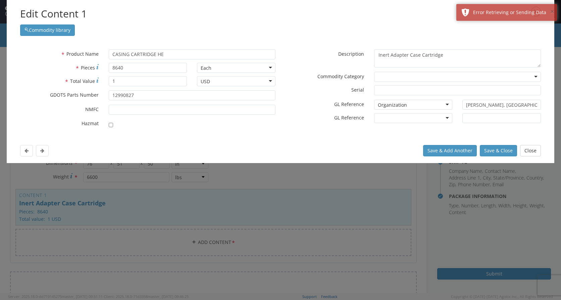
click at [551, 10] on button "×" at bounding box center [552, 12] width 4 height 10
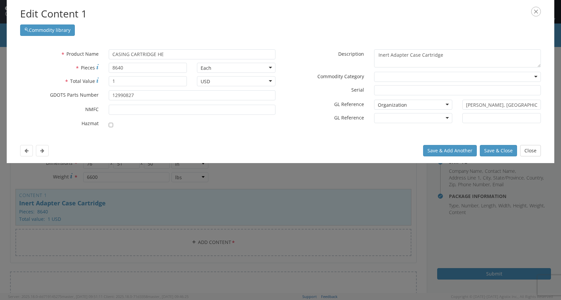
click at [551, 10] on div "Edit Content 1 Commodity library" at bounding box center [281, 21] width 548 height 43
drag, startPoint x: 120, startPoint y: 66, endPoint x: 79, endPoint y: 61, distance: 41.5
click at [79, 61] on div "* Product Name CASING CARTRIDGE HE searching... * Pieces 8640 Each Each Bag Bli…" at bounding box center [147, 90] width 265 height 82
click at [148, 110] on input "* NMFC" at bounding box center [192, 110] width 167 height 10
click at [138, 70] on input "8640" at bounding box center [148, 68] width 79 height 10
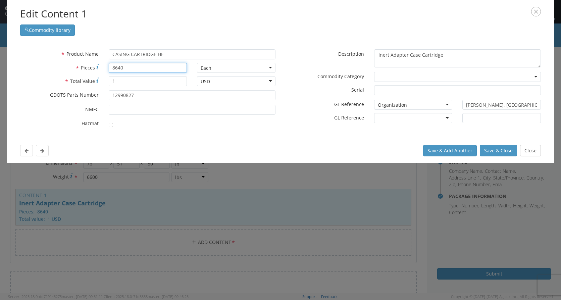
click at [138, 70] on input "8640" at bounding box center [148, 68] width 79 height 10
type input "3520"
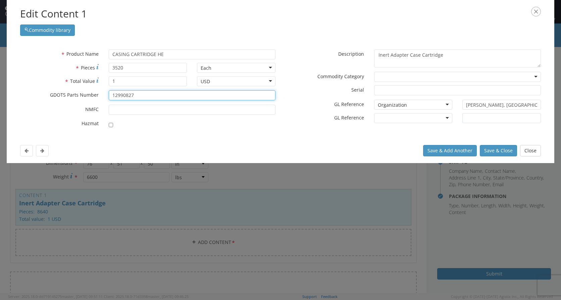
drag, startPoint x: 130, startPoint y: 97, endPoint x: 97, endPoint y: 94, distance: 32.7
click at [97, 95] on div "* GDOTS Parts Number 12990827" at bounding box center [147, 95] width 265 height 10
type input "12944287"
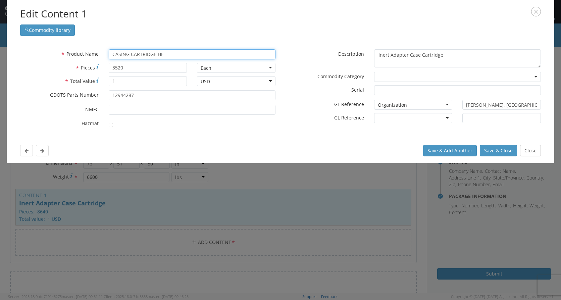
drag, startPoint x: 165, startPoint y: 53, endPoint x: 113, endPoint y: 52, distance: 52.4
click at [113, 52] on input "CASING CARTRIDGE HE" at bounding box center [192, 54] width 167 height 10
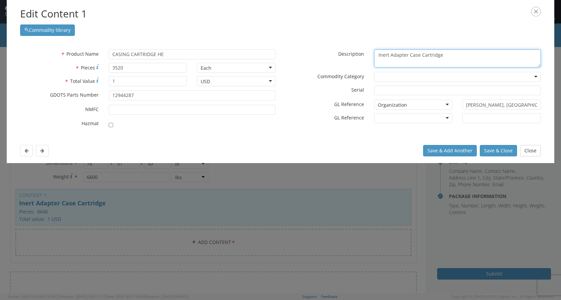
click at [409, 54] on textarea "Inert Adapter Case Cartridge" at bounding box center [457, 58] width 167 height 18
paste textarea "CASING CARTRIDGE HE"
type textarea "CASING CARTRIDGE HE"
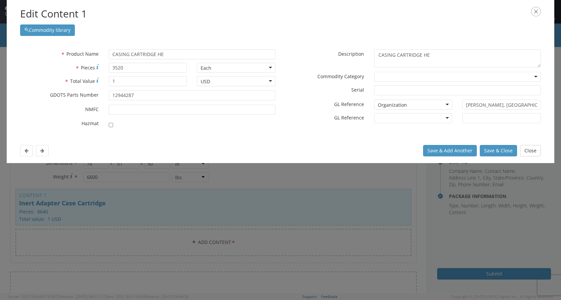
click at [446, 119] on div at bounding box center [413, 118] width 79 height 10
click at [110, 123] on input "checkbox" at bounding box center [111, 125] width 4 height 4
checkbox input "true"
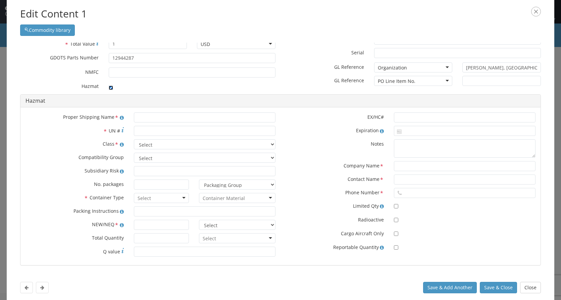
scroll to position [41, 0]
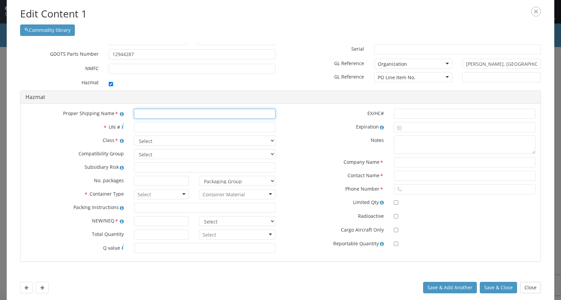
click at [154, 115] on input "text" at bounding box center [205, 114] width 142 height 10
type input "CASES, COMBUSTIBLE, EMPTY, WITHOUT PRIMER"
click at [156, 126] on input "* UN #" at bounding box center [205, 127] width 142 height 10
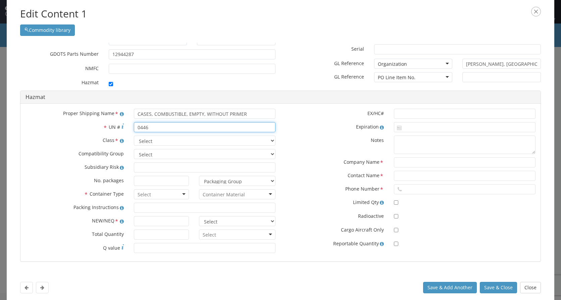
type input "0446"
click at [155, 142] on select "Select 1.1 Explosive 1.2 Explosive 1.3 Explosive 1.4 Explosive 1.5 Explosive 1.…" at bounding box center [205, 141] width 142 height 10
select select "1.4 Explosive"
click at [134, 136] on select "Select 1.1 Explosive 1.2 Explosive 1.3 Explosive 1.4 Explosive 1.5 Explosive 1.…" at bounding box center [205, 141] width 142 height 10
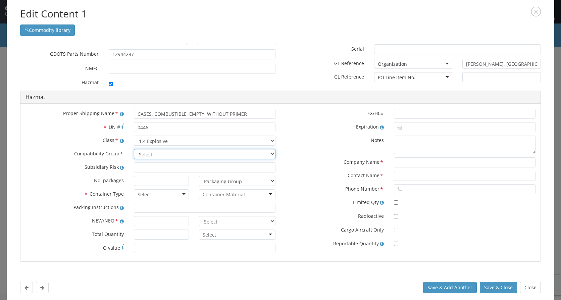
click at [155, 154] on select "Select A B C D E F G H J K L N S" at bounding box center [205, 154] width 142 height 10
select select "C"
click at [134, 149] on select "Select A B C D E F G H J K L N S" at bounding box center [205, 154] width 142 height 10
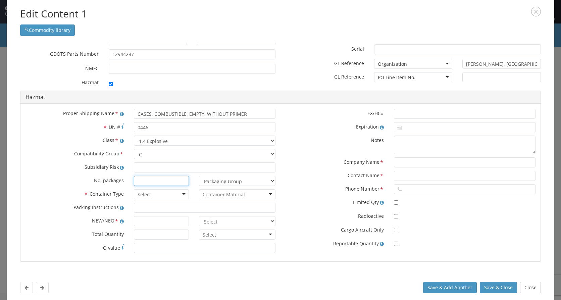
click at [153, 182] on input at bounding box center [161, 181] width 55 height 10
type input "176"
click at [264, 183] on select "Packaging Group I II III" at bounding box center [237, 181] width 77 height 10
click at [285, 168] on div "EX/HC# Expiration Notes Company Name * Contact Name * Phone Number * Limited Qt…" at bounding box center [411, 181] width 260 height 144
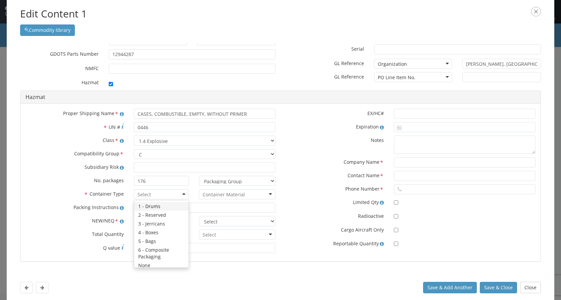
click at [176, 198] on div at bounding box center [161, 194] width 55 height 10
click at [263, 194] on div at bounding box center [237, 194] width 77 height 10
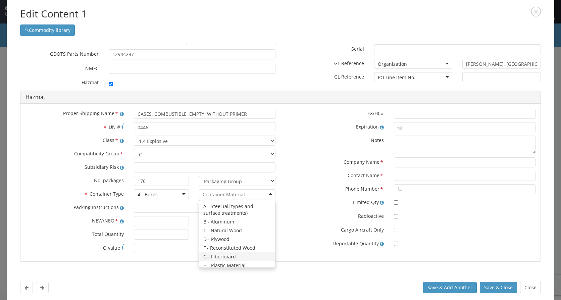
scroll to position [0, 0]
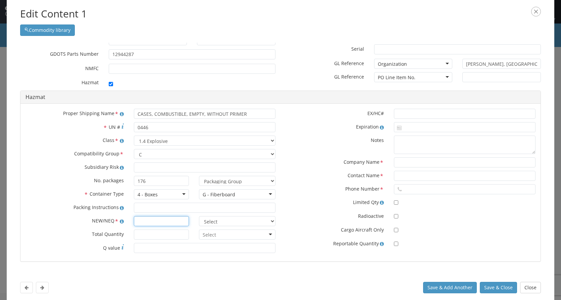
click at [150, 221] on input "text" at bounding box center [161, 221] width 55 height 10
type input "2082.07"
click at [261, 220] on select "Select lbs kgs" at bounding box center [237, 221] width 77 height 10
select select "KGS"
click at [199, 216] on select "Select lbs kgs" at bounding box center [237, 221] width 77 height 10
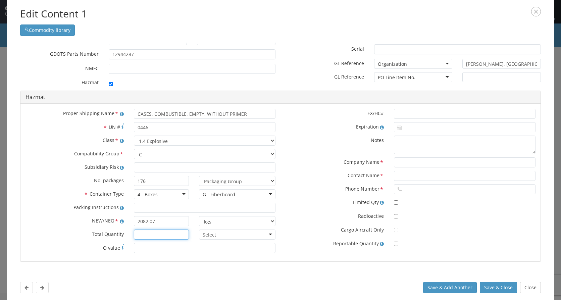
click at [157, 238] on input "* Total Quantity" at bounding box center [161, 235] width 55 height 10
click at [182, 236] on input "-1" at bounding box center [161, 235] width 55 height 10
click at [181, 233] on input "0" at bounding box center [161, 235] width 55 height 10
click at [265, 237] on div at bounding box center [237, 235] width 77 height 10
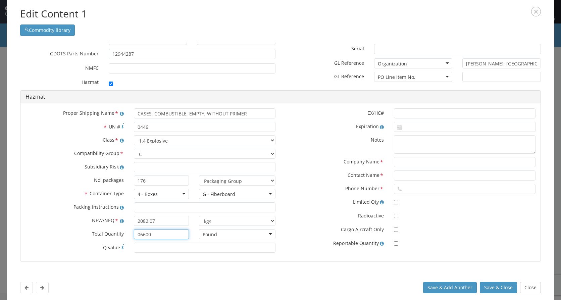
click at [139, 235] on input "06600" at bounding box center [161, 234] width 55 height 10
type input "6600"
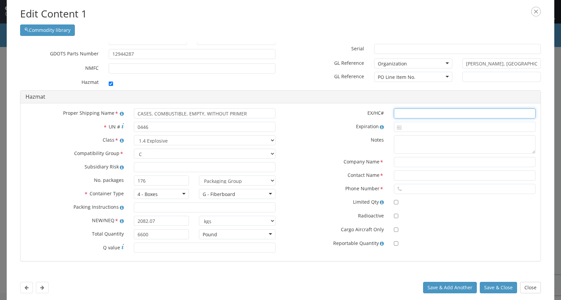
click at [401, 113] on input "text" at bounding box center [465, 113] width 142 height 10
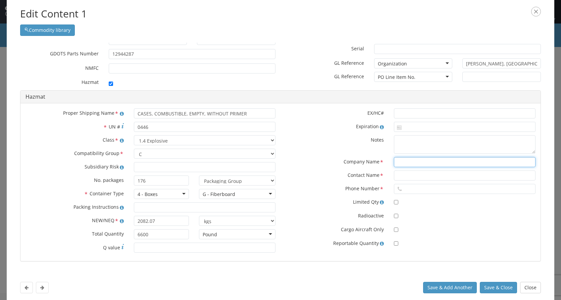
click at [399, 162] on input "text" at bounding box center [465, 162] width 142 height 10
type input "CHEMTREC"
click at [394, 175] on input "text" at bounding box center [465, 175] width 142 height 10
type input "CCN1729"
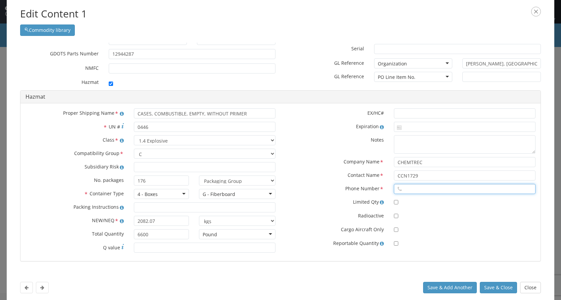
click at [446, 191] on input "text" at bounding box center [465, 189] width 142 height 10
type input "8004249300"
click at [491, 284] on button "Save & Close" at bounding box center [498, 287] width 37 height 11
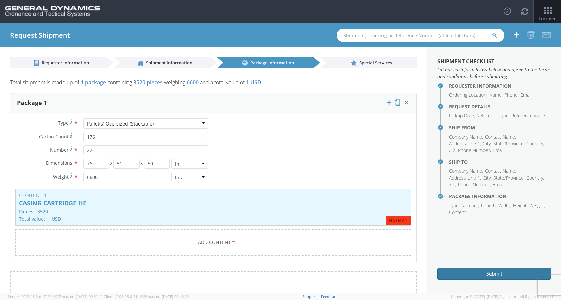
click at [470, 270] on button "Submit" at bounding box center [494, 273] width 114 height 11
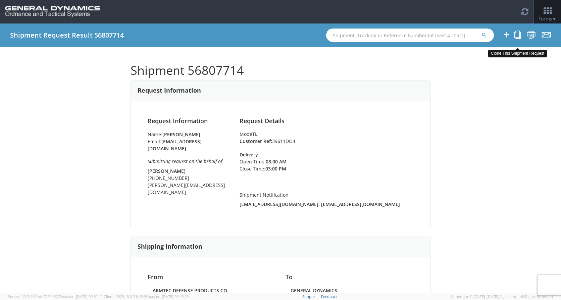
click at [517, 32] on icon at bounding box center [517, 35] width 6 height 8
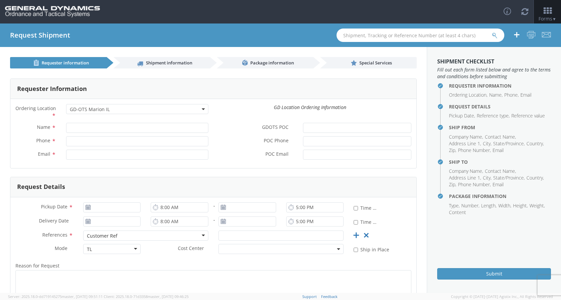
select select "313"
type input "[PERSON_NAME]"
type input "[PHONE_NUMBER]"
type input "[EMAIL_ADDRESS][DOMAIN_NAME]"
type input "[PERSON_NAME]"
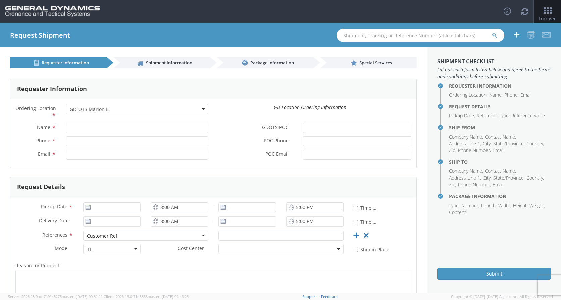
type input "[PHONE_NUMBER]"
type input "[PERSON_NAME][EMAIL_ADDRESS][DOMAIN_NAME]"
type input "[DATE]"
type input "7:00 AM"
type input "2:00 PM"
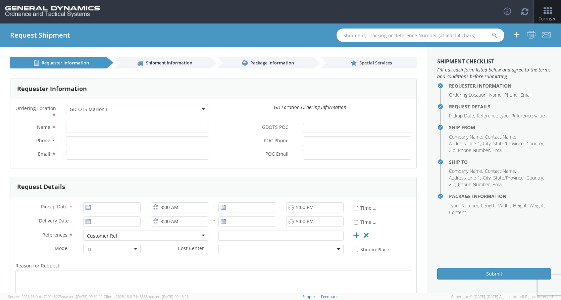
type input "3:00 PM"
type input "39611DO4"
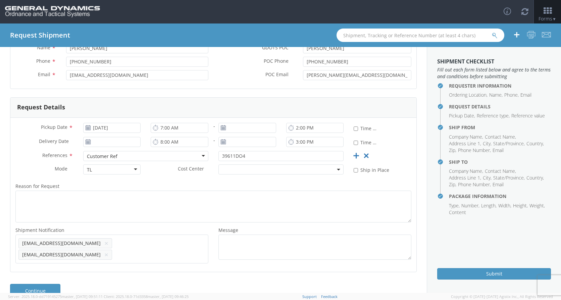
scroll to position [90, 0]
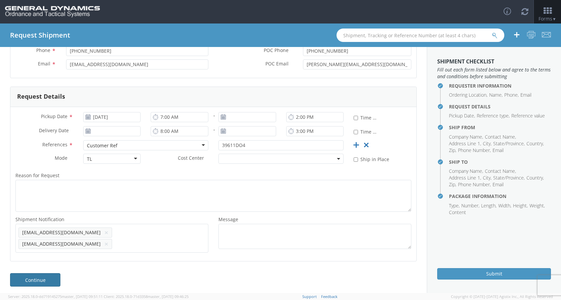
click at [38, 279] on link "Continue" at bounding box center [35, 279] width 50 height 13
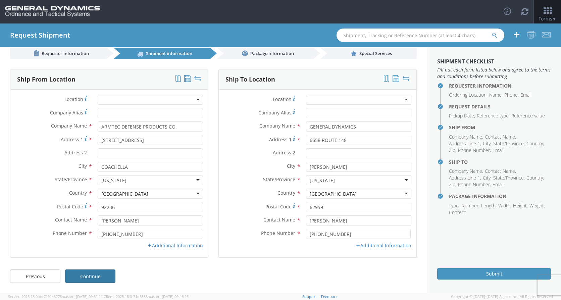
scroll to position [9, 0]
click at [99, 277] on link "Continue" at bounding box center [90, 275] width 50 height 13
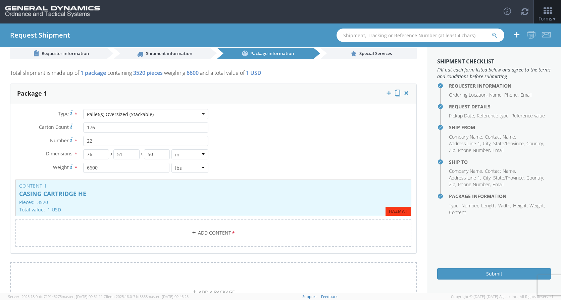
scroll to position [90, 0]
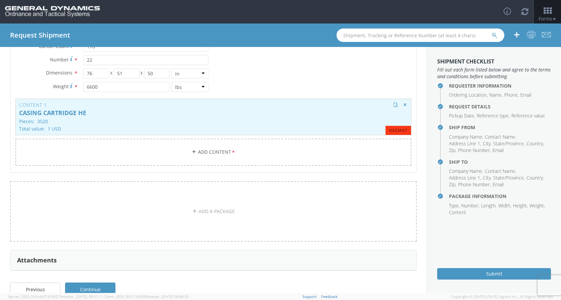
click at [103, 114] on p "CASING CARTRIDGE HE" at bounding box center [213, 113] width 389 height 7
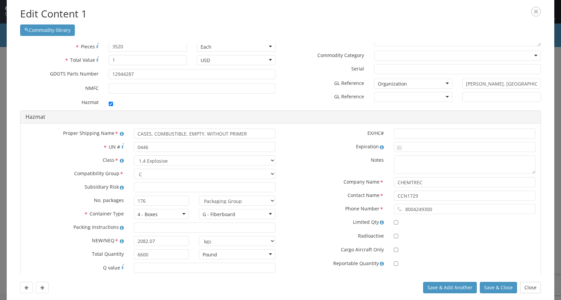
scroll to position [0, 0]
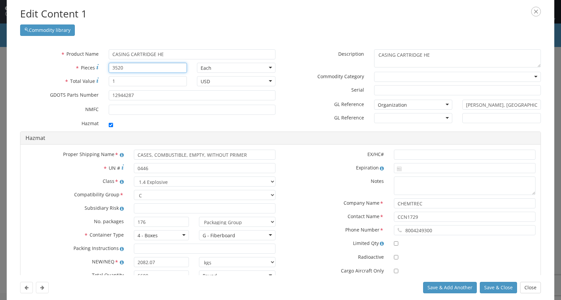
click at [126, 67] on input "3520" at bounding box center [148, 68] width 79 height 10
click at [124, 68] on input "3520" at bounding box center [148, 68] width 79 height 10
click at [124, 69] on input "3520" at bounding box center [148, 68] width 79 height 10
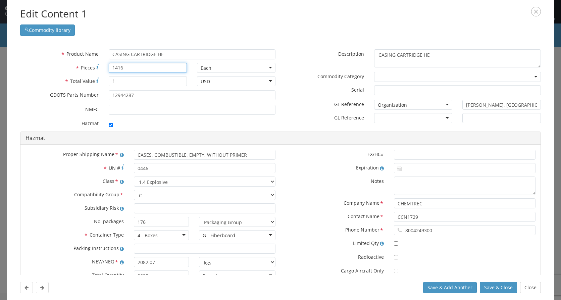
type input "1416"
click at [116, 83] on input "1" at bounding box center [148, 81] width 79 height 10
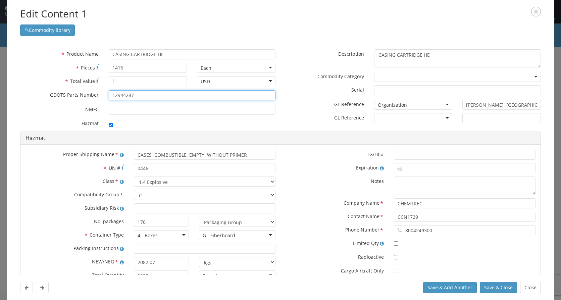
click at [146, 95] on input "12944287" at bounding box center [192, 95] width 167 height 10
click at [441, 117] on div at bounding box center [413, 118] width 79 height 10
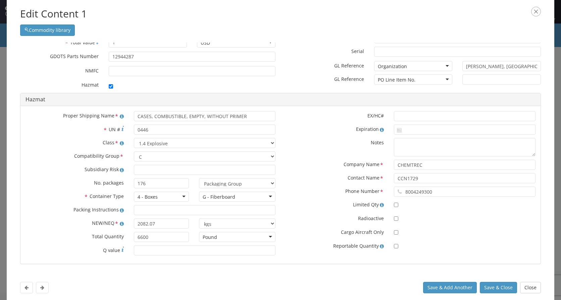
scroll to position [41, 0]
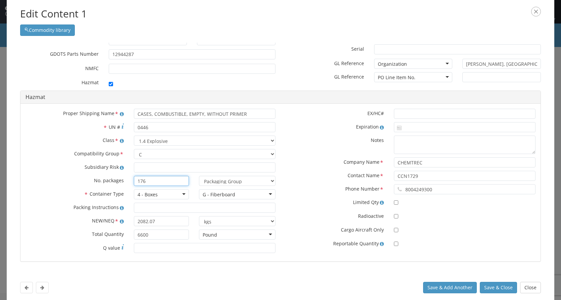
click at [163, 182] on input "176" at bounding box center [161, 181] width 55 height 10
type input "71"
click at [156, 223] on input "2082.07" at bounding box center [161, 221] width 55 height 10
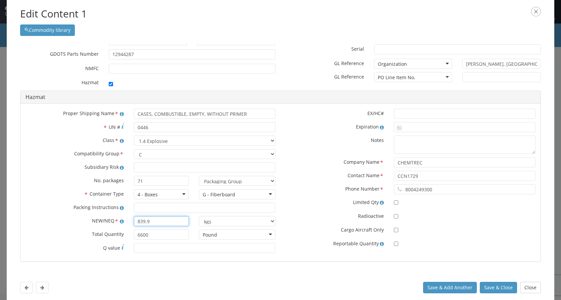
type input "839.9"
click at [163, 238] on input "6600" at bounding box center [161, 235] width 55 height 10
type input "2660"
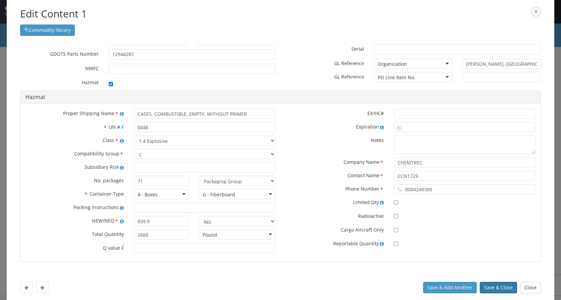
click at [504, 288] on button "Save & Close" at bounding box center [498, 287] width 37 height 11
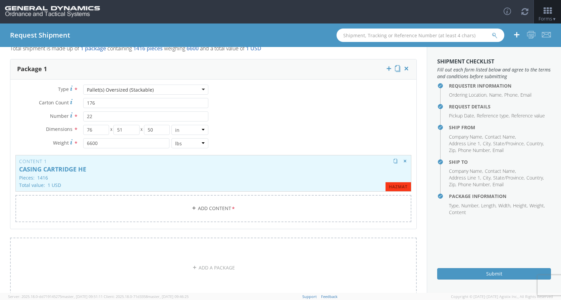
scroll to position [23, 0]
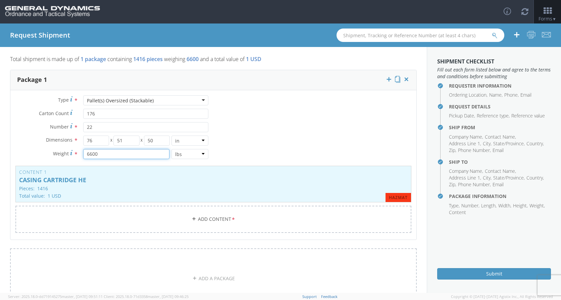
click at [102, 156] on input "6600" at bounding box center [126, 154] width 86 height 10
type input "2660"
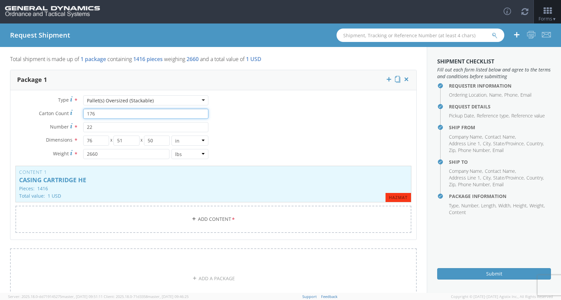
click at [92, 112] on input "176" at bounding box center [145, 114] width 125 height 10
type input "71"
click at [92, 127] on input "22" at bounding box center [145, 127] width 125 height 10
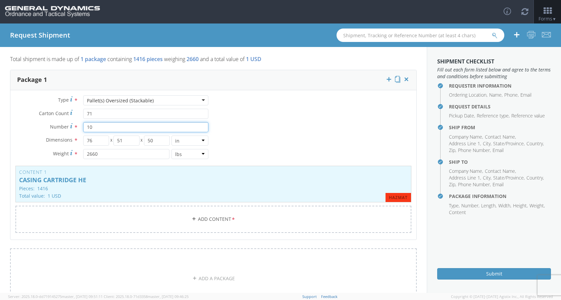
type input "10"
click at [256, 122] on div "Type * Pallet(s) Oversized (Stackable) Pallet(s) Oversized (Stackable) Bale(s) …" at bounding box center [213, 168] width 406 height 146
click at [456, 86] on h4 "Requester Information" at bounding box center [500, 85] width 102 height 5
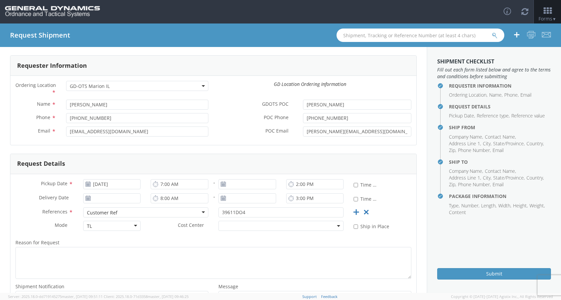
click at [458, 109] on h4 "Request Details" at bounding box center [500, 106] width 102 height 5
click at [449, 105] on h4 "Request Details" at bounding box center [500, 106] width 102 height 5
click at [453, 105] on h4 "Request Details" at bounding box center [500, 106] width 102 height 5
click at [449, 128] on h4 "Ship From" at bounding box center [500, 127] width 102 height 5
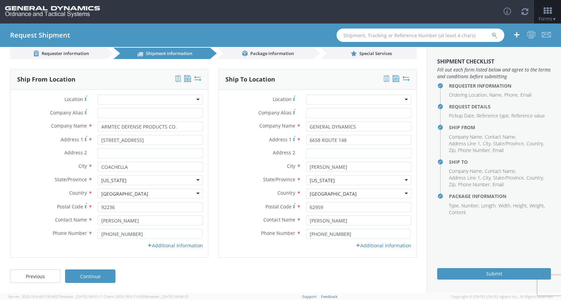
scroll to position [9, 0]
click at [449, 87] on h4 "Requester Information" at bounding box center [500, 85] width 102 height 5
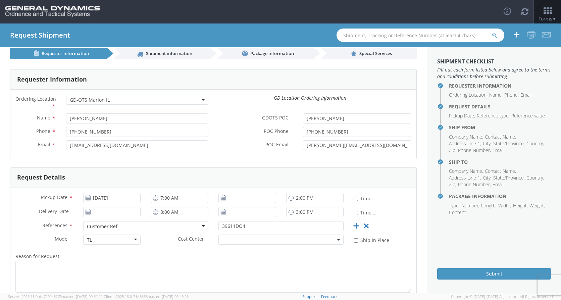
scroll to position [23, 0]
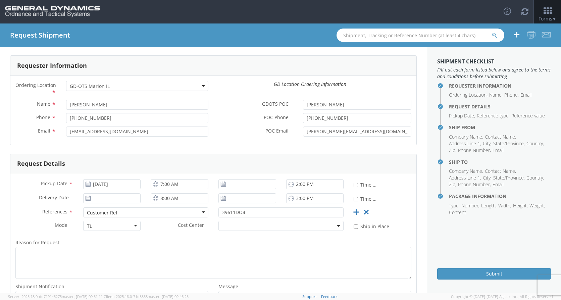
click at [449, 106] on h4 "Request Details" at bounding box center [500, 106] width 102 height 5
click at [449, 129] on h4 "Ship From" at bounding box center [500, 127] width 102 height 5
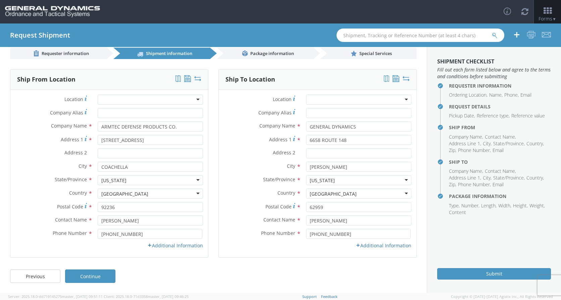
click at [449, 162] on h4 "Ship To" at bounding box center [500, 161] width 102 height 5
click at [449, 197] on h4 "Package Information" at bounding box center [500, 196] width 102 height 5
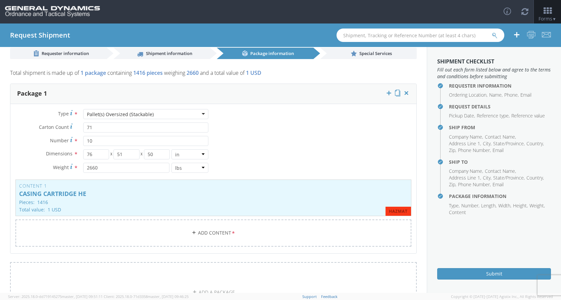
scroll to position [23, 0]
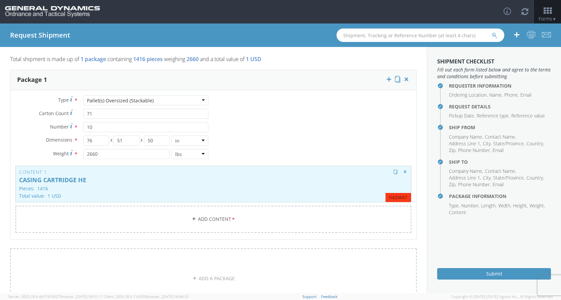
click at [100, 172] on h3 "Content 1" at bounding box center [213, 171] width 389 height 5
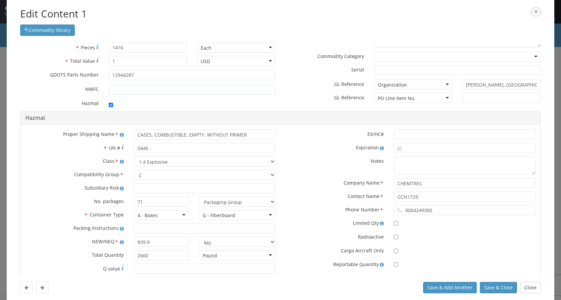
scroll to position [41, 0]
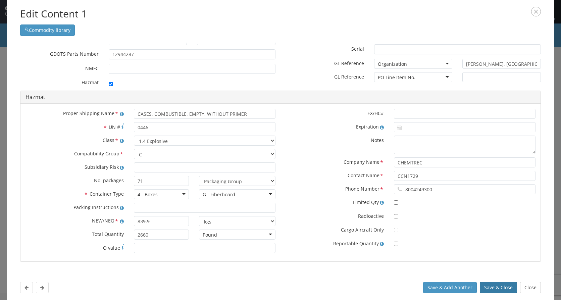
click at [489, 289] on button "Save & Close" at bounding box center [498, 287] width 37 height 11
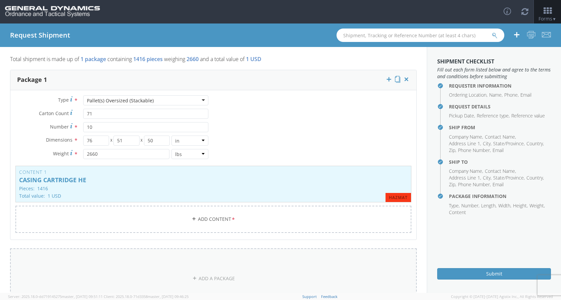
click at [207, 273] on link "ADD A PACKAGE" at bounding box center [213, 278] width 407 height 60
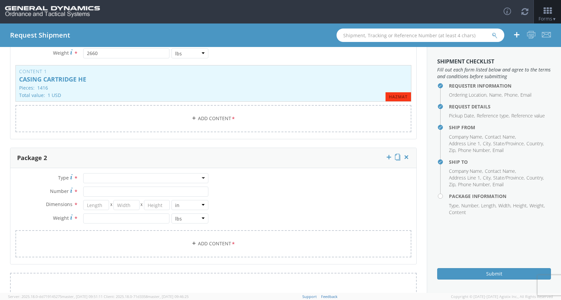
scroll to position [157, 0]
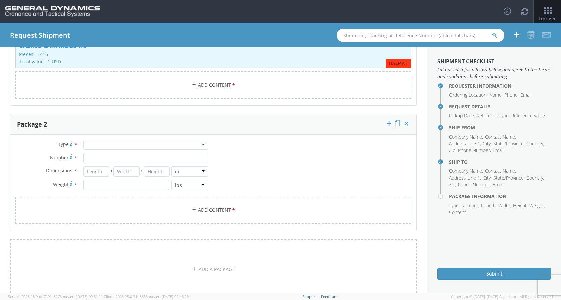
click at [163, 142] on div at bounding box center [145, 145] width 125 height 10
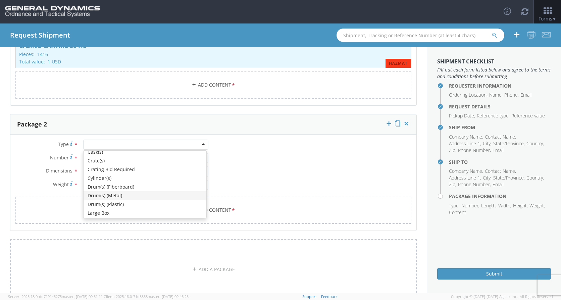
scroll to position [201, 0]
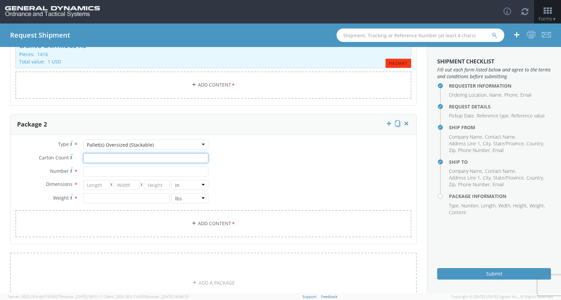
click at [97, 158] on input "Carton Count *" at bounding box center [145, 158] width 125 height 10
type input "47"
click at [96, 167] on input "Number *" at bounding box center [145, 171] width 125 height 10
type input "7"
click at [98, 186] on input "number" at bounding box center [96, 185] width 26 height 10
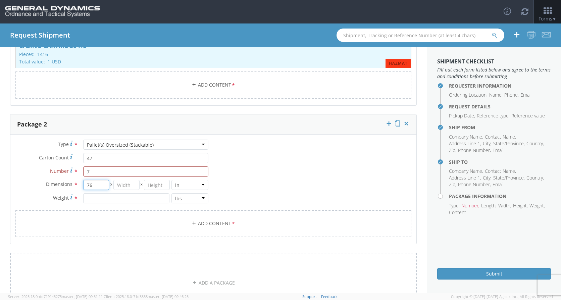
type input "76"
type input "51"
type input "50"
click at [110, 201] on input "number" at bounding box center [126, 198] width 86 height 10
type input "1750"
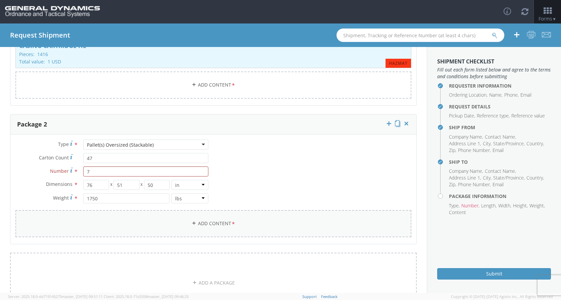
click at [200, 223] on link "Add Content *" at bounding box center [213, 223] width 396 height 27
checkbox input "false"
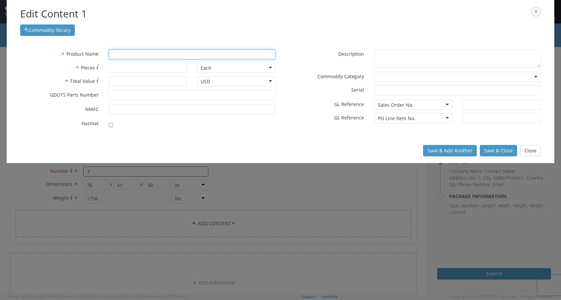
click at [120, 54] on input "text" at bounding box center [192, 54] width 167 height 10
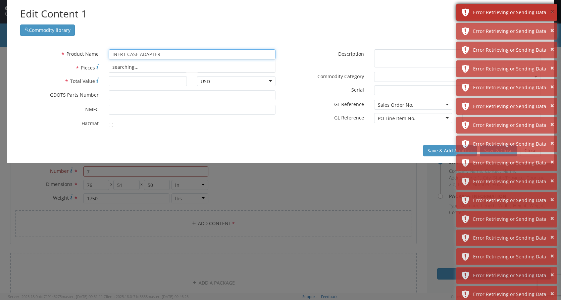
type input "INERT CASE ADAPTER"
click at [551, 12] on button "×" at bounding box center [552, 12] width 4 height 10
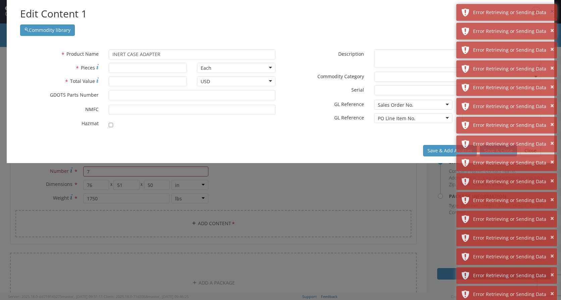
click at [551, 12] on button "×" at bounding box center [552, 12] width 4 height 10
click at [551, 26] on button "×" at bounding box center [552, 31] width 4 height 10
click at [551, 12] on button "×" at bounding box center [552, 12] width 4 height 10
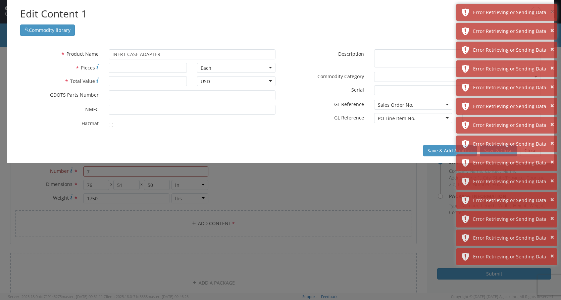
click at [551, 12] on button "×" at bounding box center [552, 12] width 4 height 10
click at [551, 26] on button "×" at bounding box center [552, 31] width 4 height 10
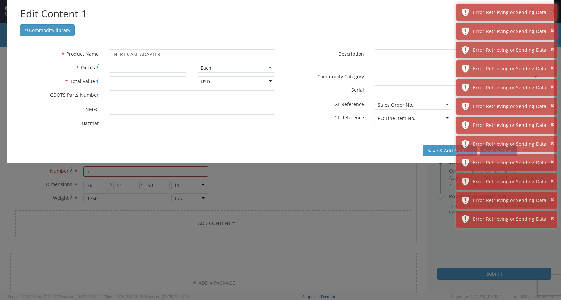
click at [551, 12] on button "×" at bounding box center [552, 12] width 4 height 10
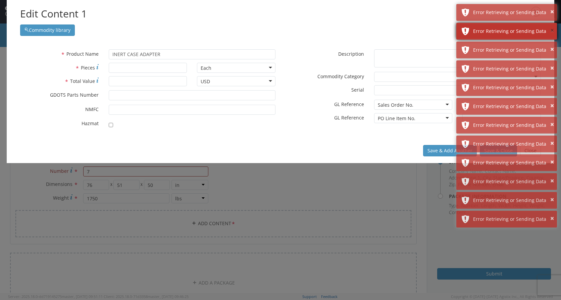
click at [552, 26] on button "×" at bounding box center [552, 31] width 4 height 10
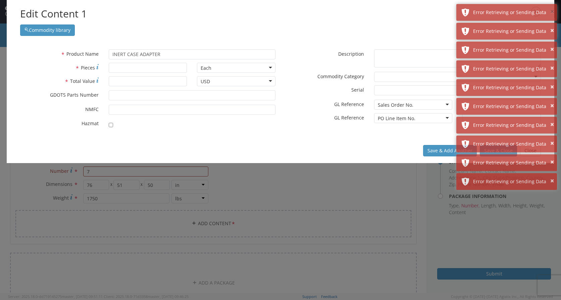
click at [552, 12] on button "×" at bounding box center [552, 12] width 4 height 10
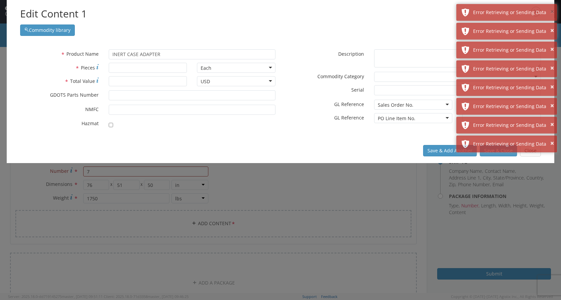
click at [552, 12] on button "×" at bounding box center [552, 12] width 4 height 10
click at [552, 26] on button "×" at bounding box center [552, 31] width 4 height 10
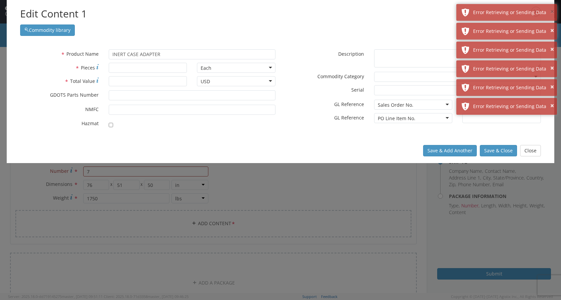
click at [552, 12] on button "×" at bounding box center [552, 12] width 4 height 10
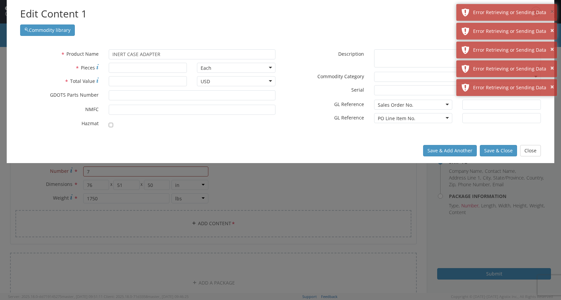
click at [552, 12] on button "×" at bounding box center [552, 12] width 4 height 10
click at [552, 26] on button "×" at bounding box center [552, 31] width 4 height 10
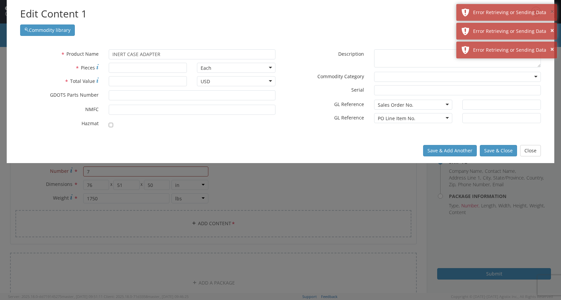
click at [552, 12] on button "×" at bounding box center [552, 12] width 4 height 10
click at [552, 26] on button "×" at bounding box center [552, 31] width 4 height 10
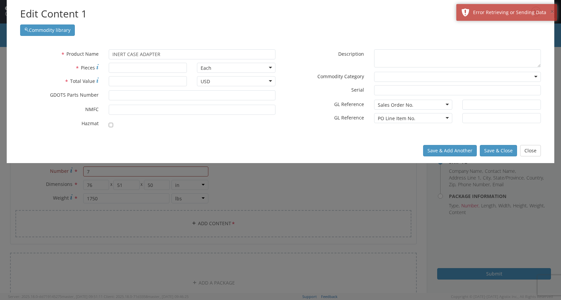
click at [552, 12] on button "×" at bounding box center [552, 12] width 4 height 10
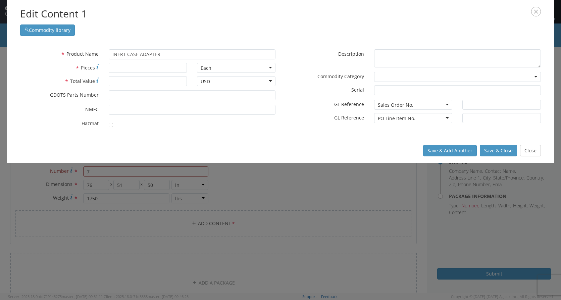
click at [552, 12] on div "Edit Content 1 Commodity library" at bounding box center [281, 21] width 548 height 43
click at [134, 67] on input "* Pieces" at bounding box center [148, 68] width 79 height 10
click at [136, 66] on input "* Pieces" at bounding box center [148, 68] width 79 height 10
type input "4936"
click at [128, 77] on input "* Total Value" at bounding box center [148, 81] width 79 height 10
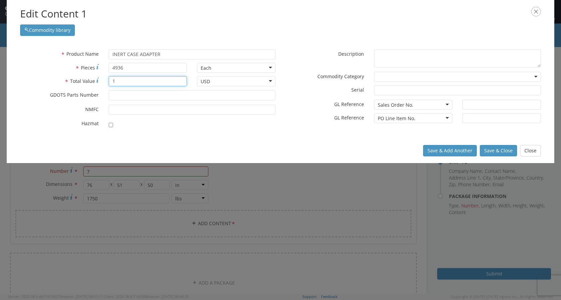
type input "1"
click at [122, 99] on input "* GDOTS Parts Number" at bounding box center [192, 95] width 167 height 10
type input "43010971"
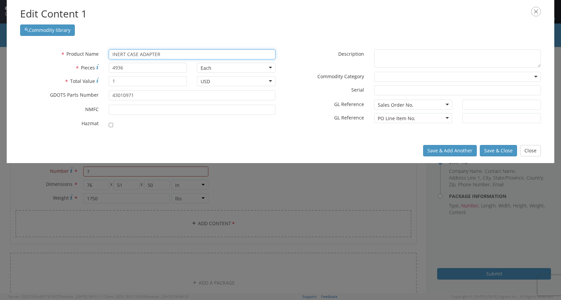
drag, startPoint x: 161, startPoint y: 59, endPoint x: 95, endPoint y: 54, distance: 66.6
click at [95, 54] on div "* Product Name INERT CASE ADAPTER searching..." at bounding box center [147, 54] width 265 height 10
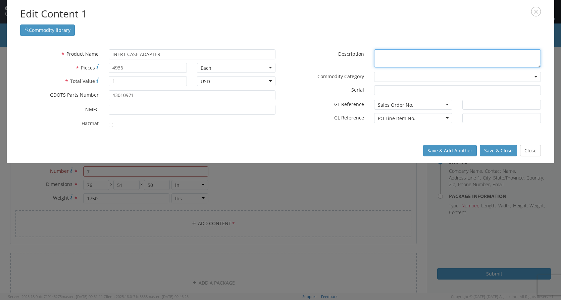
click at [385, 59] on textarea "* Description" at bounding box center [457, 58] width 167 height 18
paste textarea "INERT CASE ADAPTER"
type textarea "INERT CASE ADAPTER"
click at [448, 105] on div "Sales Order No." at bounding box center [413, 105] width 79 height 10
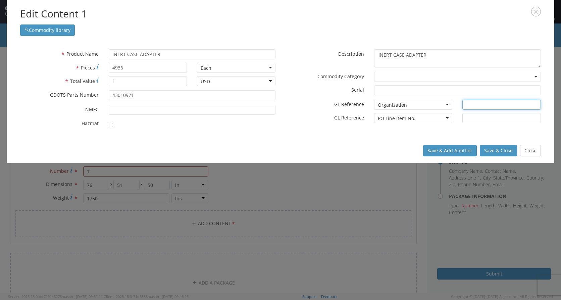
click at [468, 103] on input "text" at bounding box center [501, 105] width 79 height 10
type input "MARION, [GEOGRAPHIC_DATA]"
click at [506, 152] on button "Save & Close" at bounding box center [498, 150] width 37 height 11
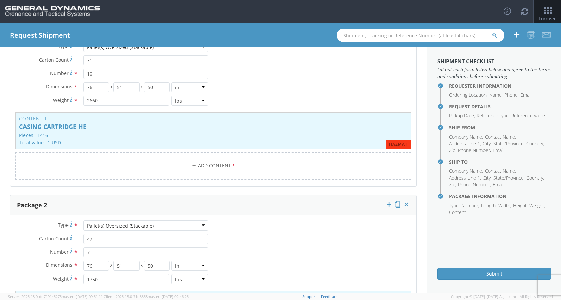
scroll to position [168, 0]
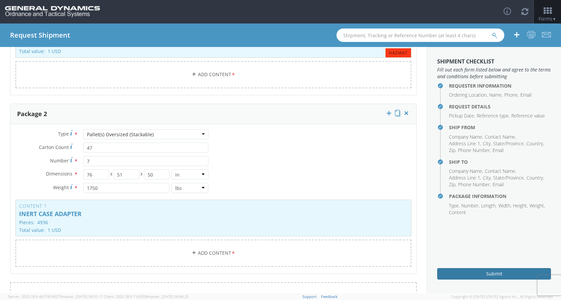
click at [479, 274] on button "Submit" at bounding box center [494, 273] width 114 height 11
